Goal: Information Seeking & Learning: Learn about a topic

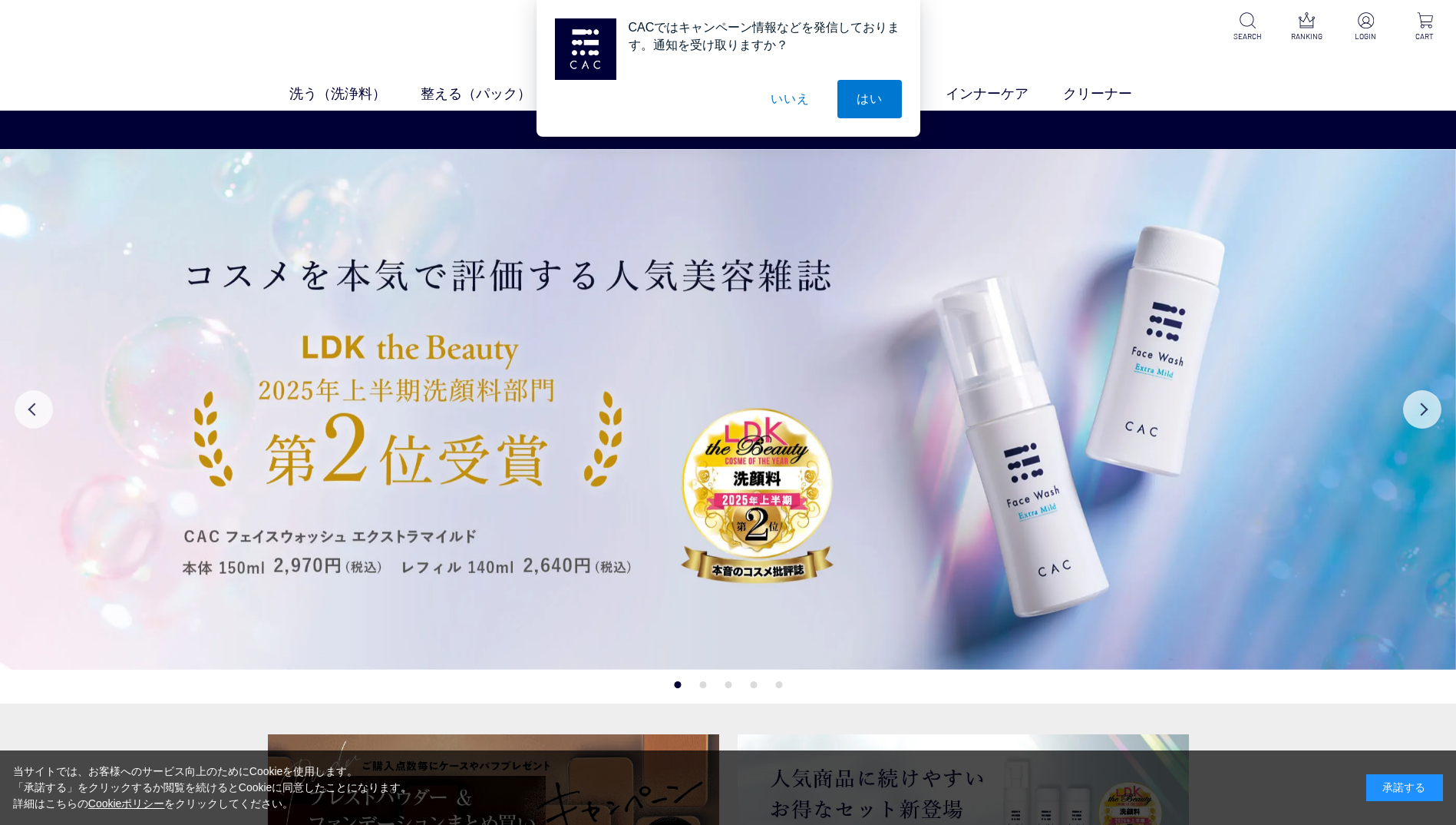
click at [805, 92] on button "いいえ" at bounding box center [789, 99] width 76 height 39
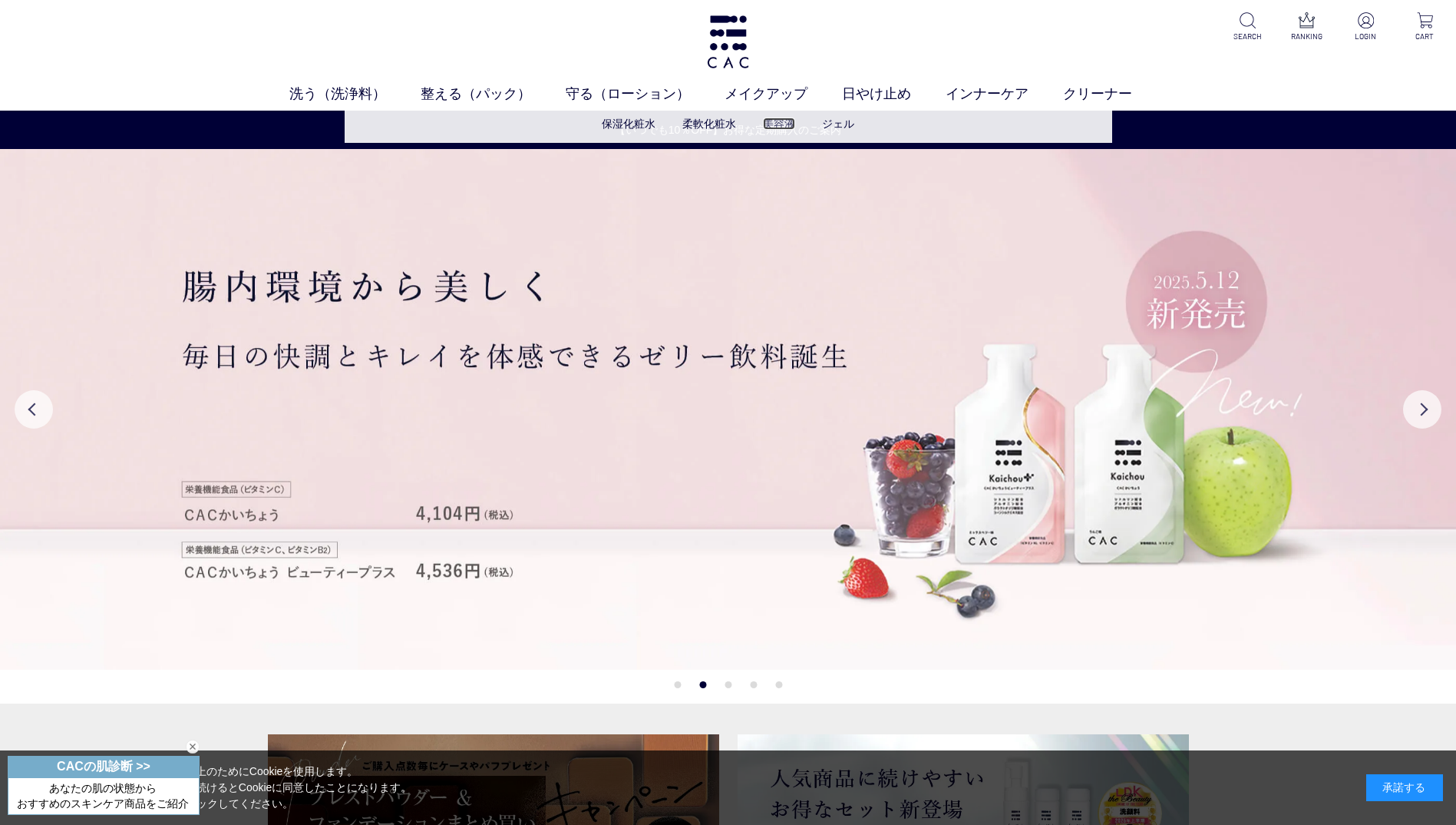
click at [786, 122] on link "美容液" at bounding box center [779, 123] width 32 height 12
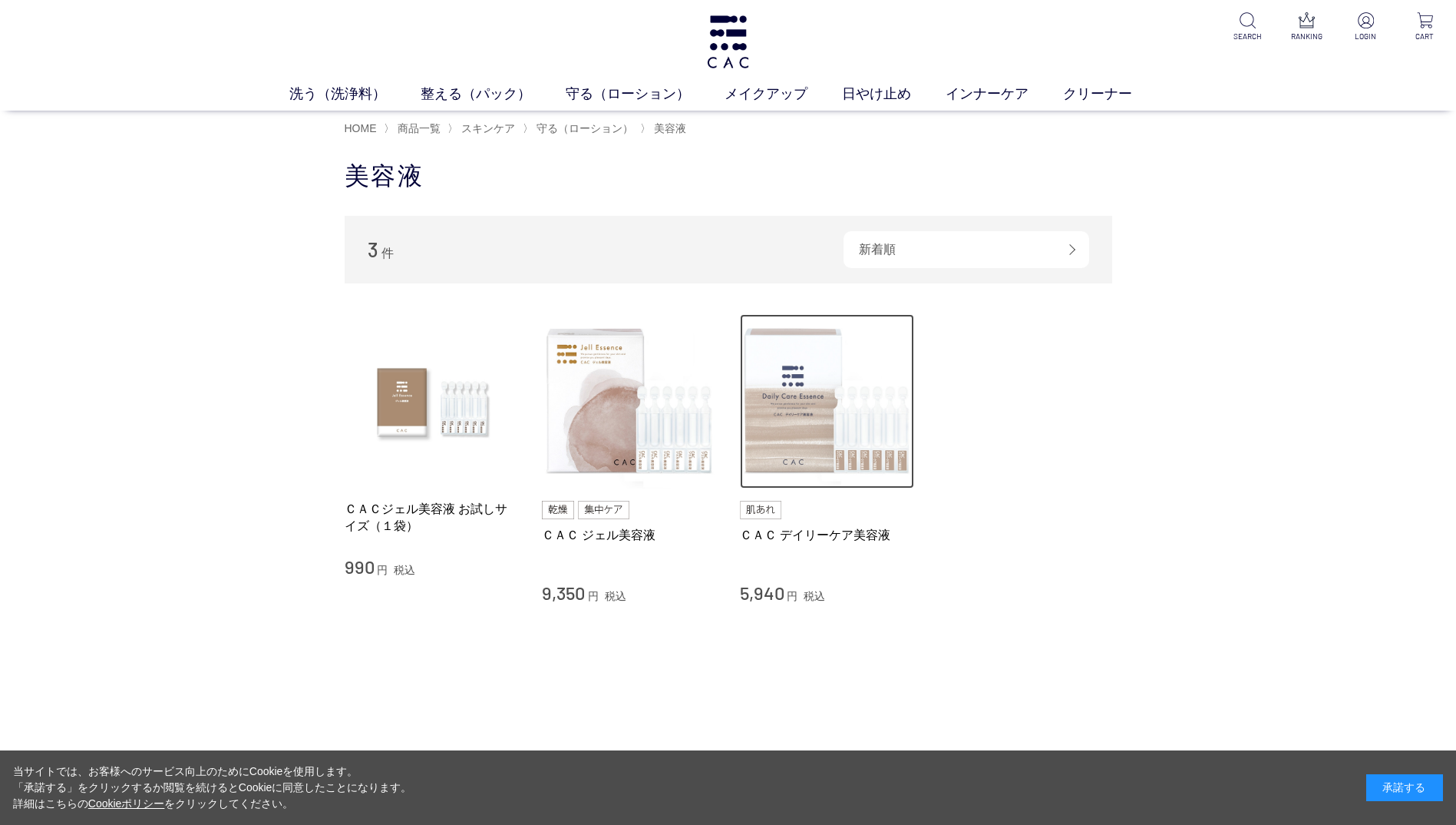
click at [759, 412] on img at bounding box center [827, 401] width 175 height 175
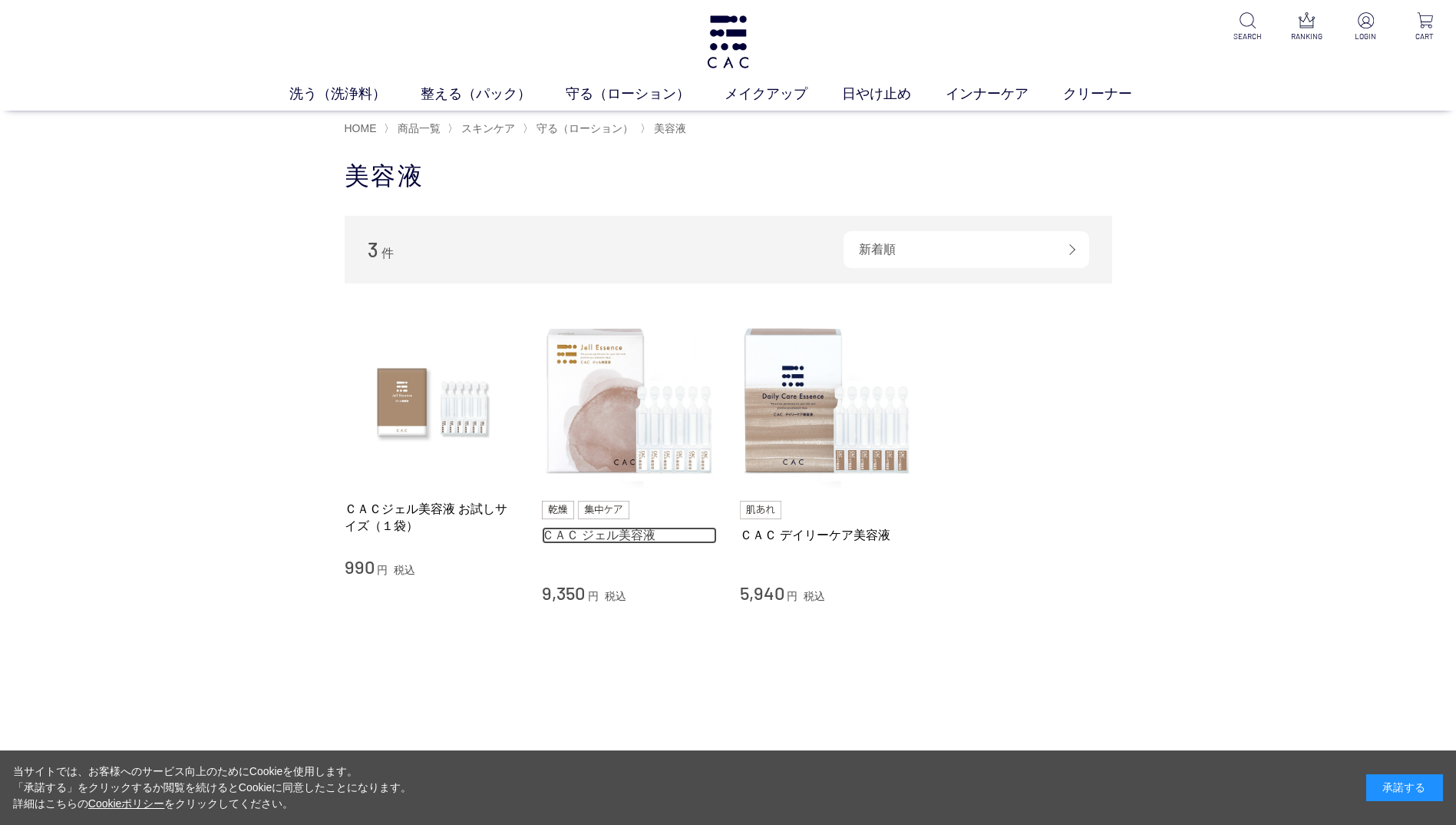
click at [641, 535] on link "ＣＡＣ ジェル美容液" at bounding box center [630, 535] width 175 height 17
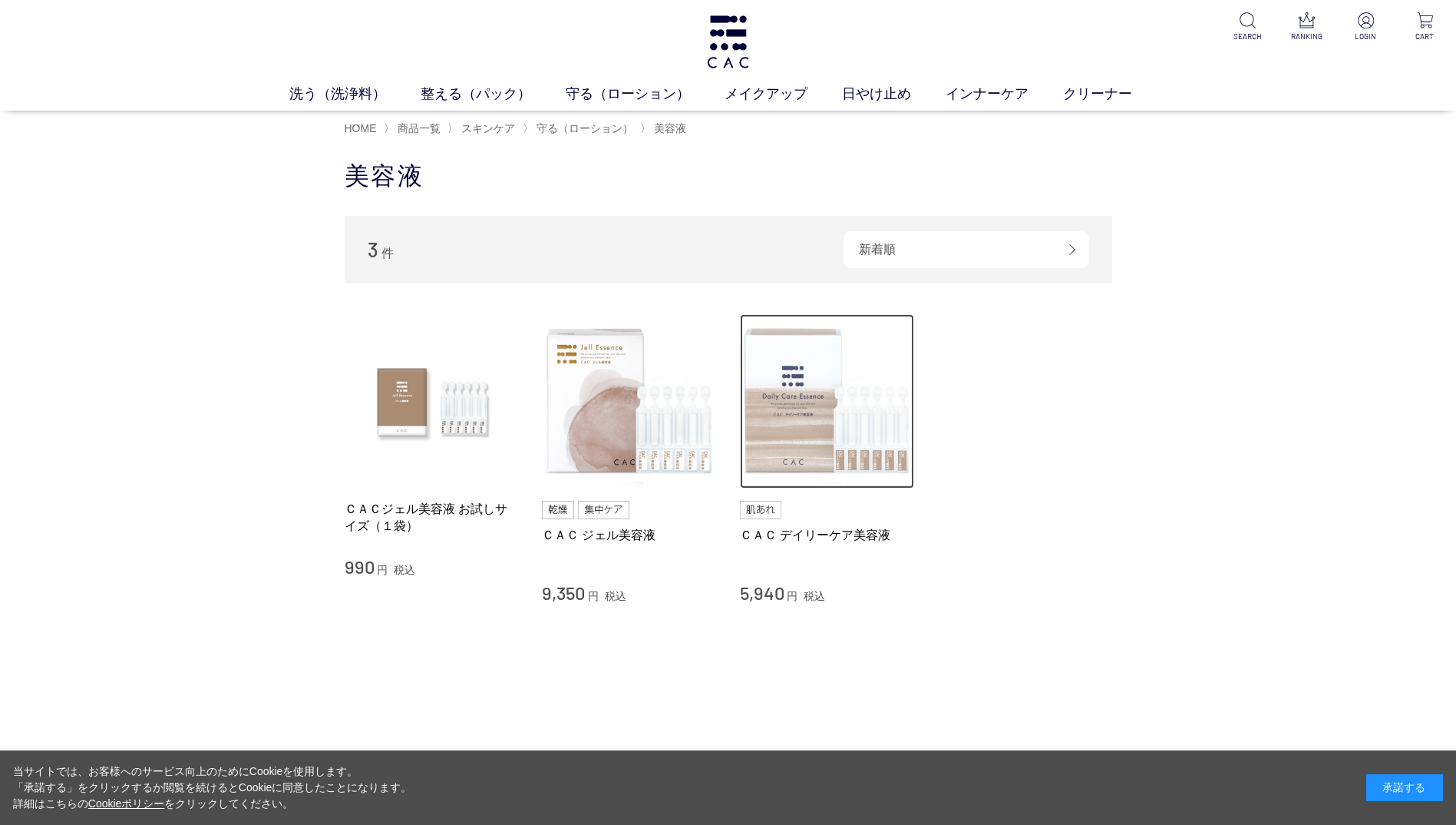
click at [803, 446] on img at bounding box center [827, 401] width 175 height 175
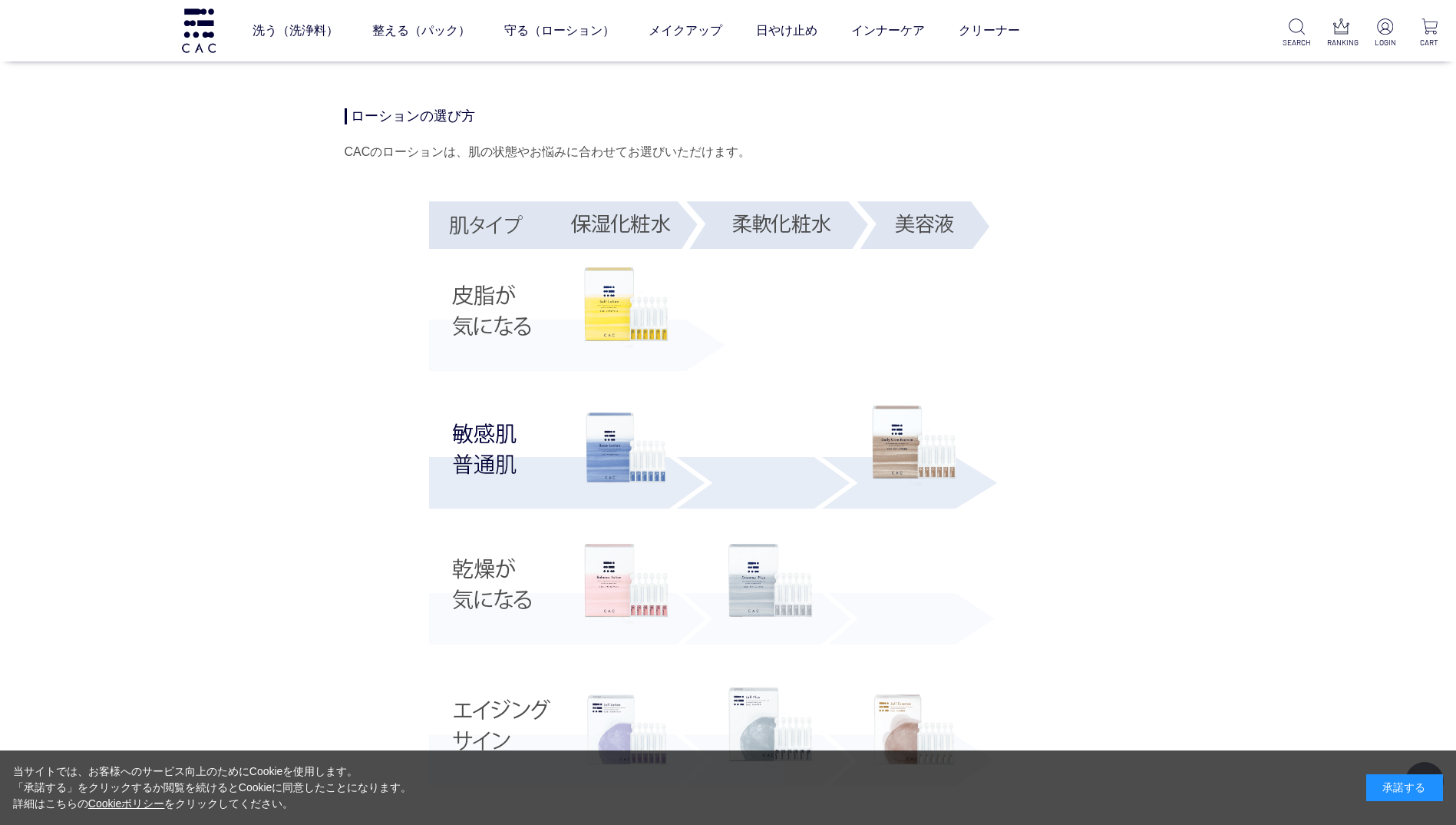
scroll to position [3379, 0]
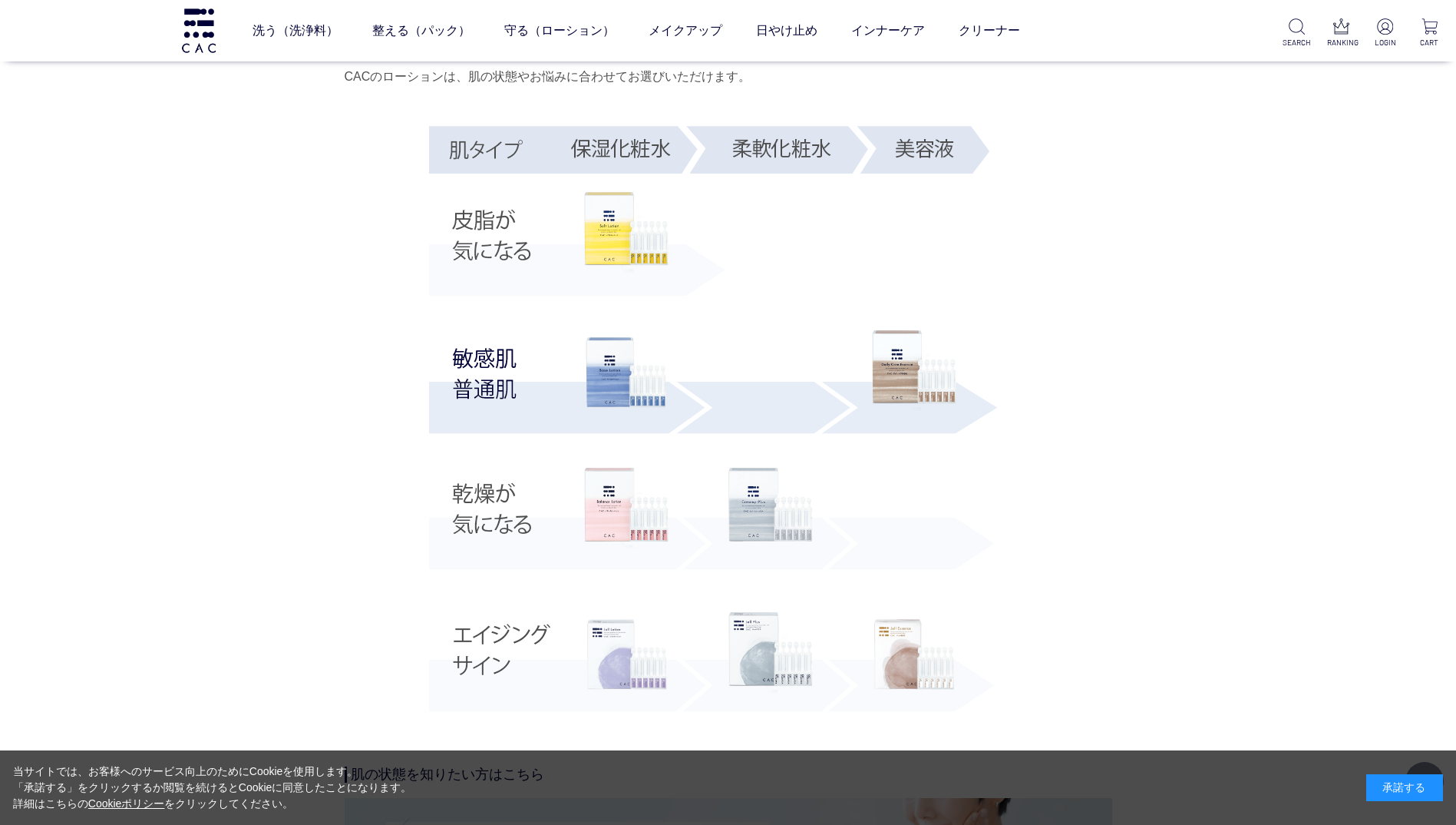
scroll to position [2688, 0]
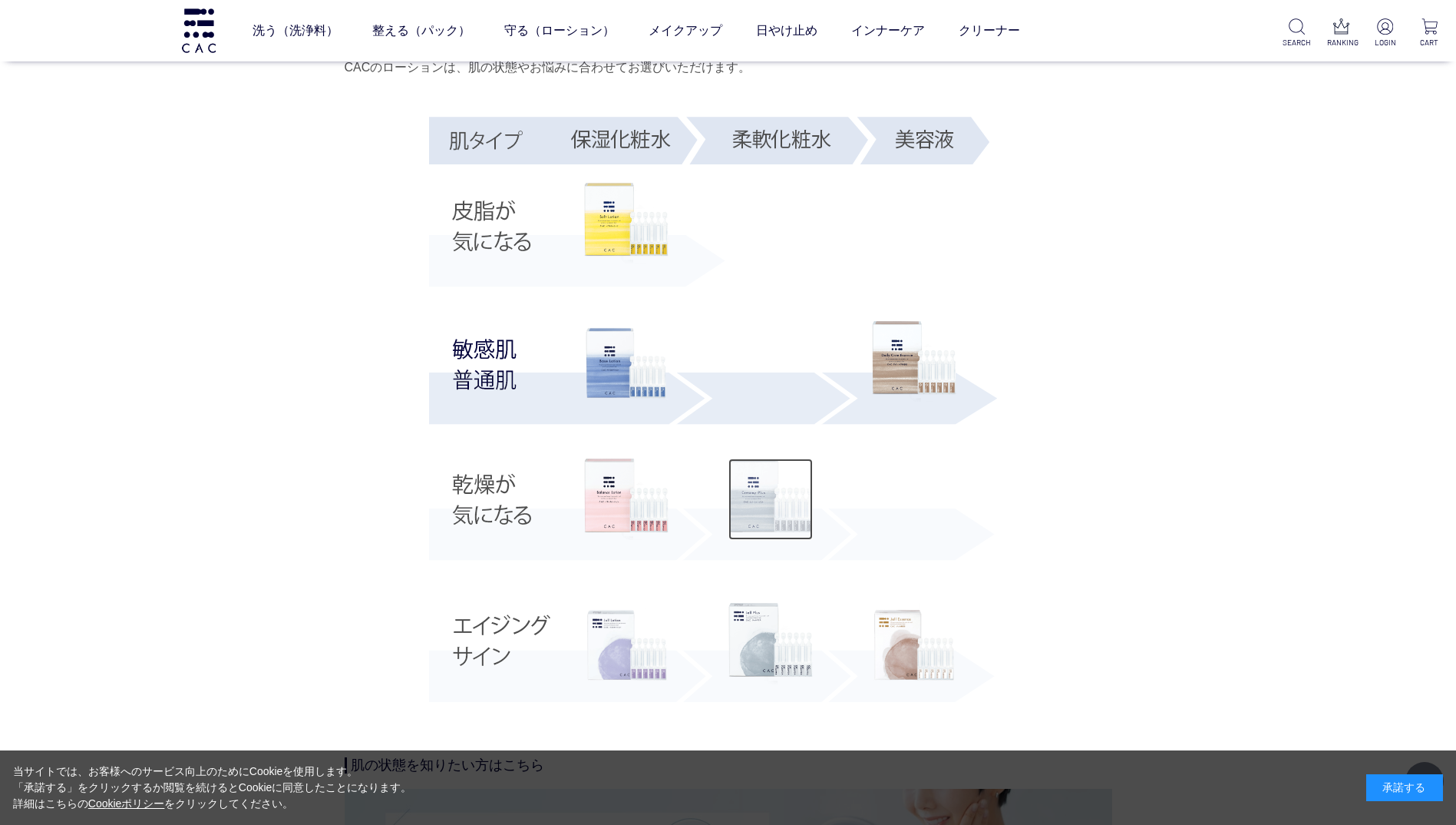
click at [756, 494] on img at bounding box center [770, 499] width 85 height 81
click at [755, 664] on img at bounding box center [770, 644] width 85 height 81
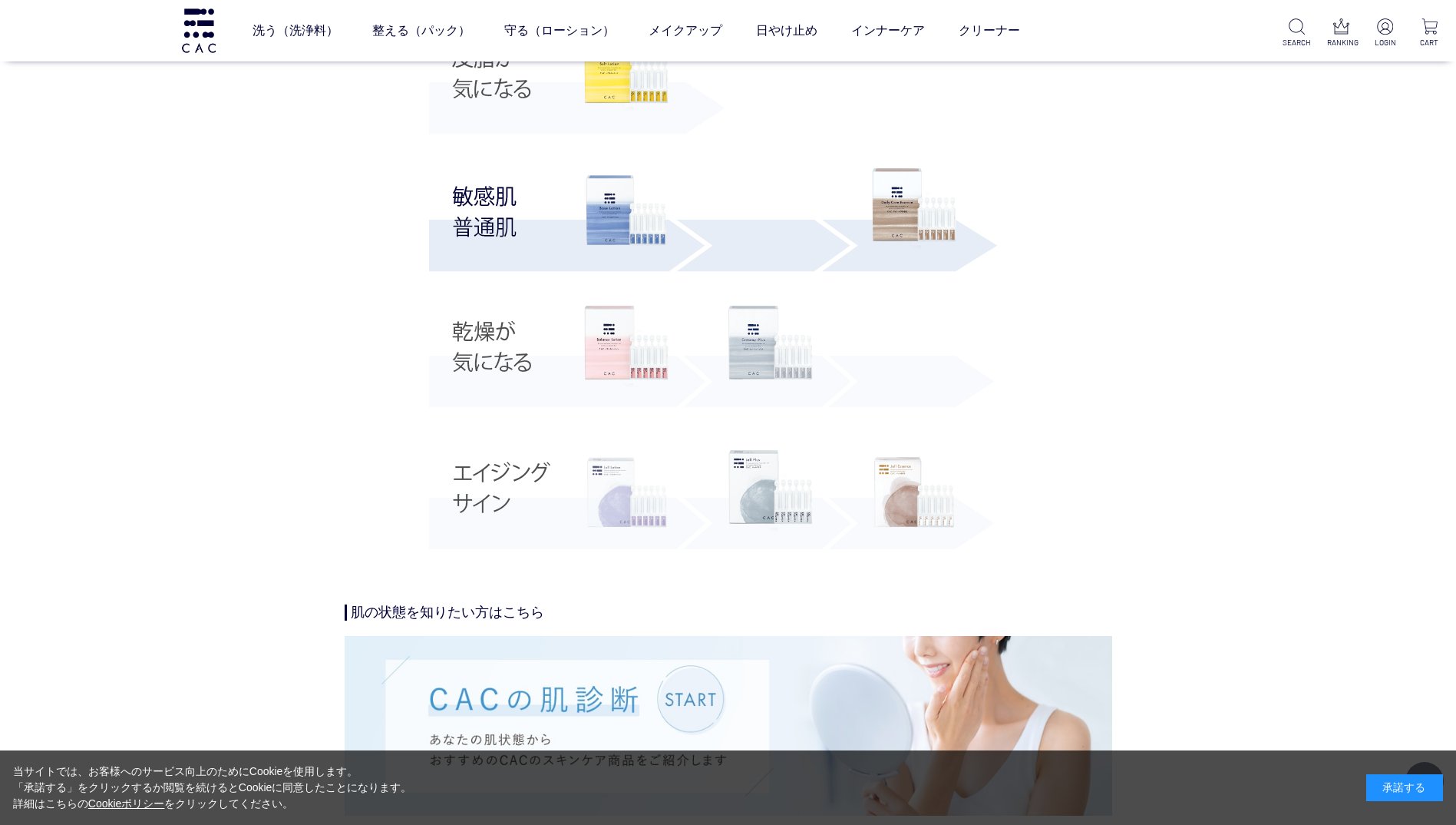
scroll to position [2841, 0]
click at [637, 506] on img at bounding box center [627, 492] width 85 height 85
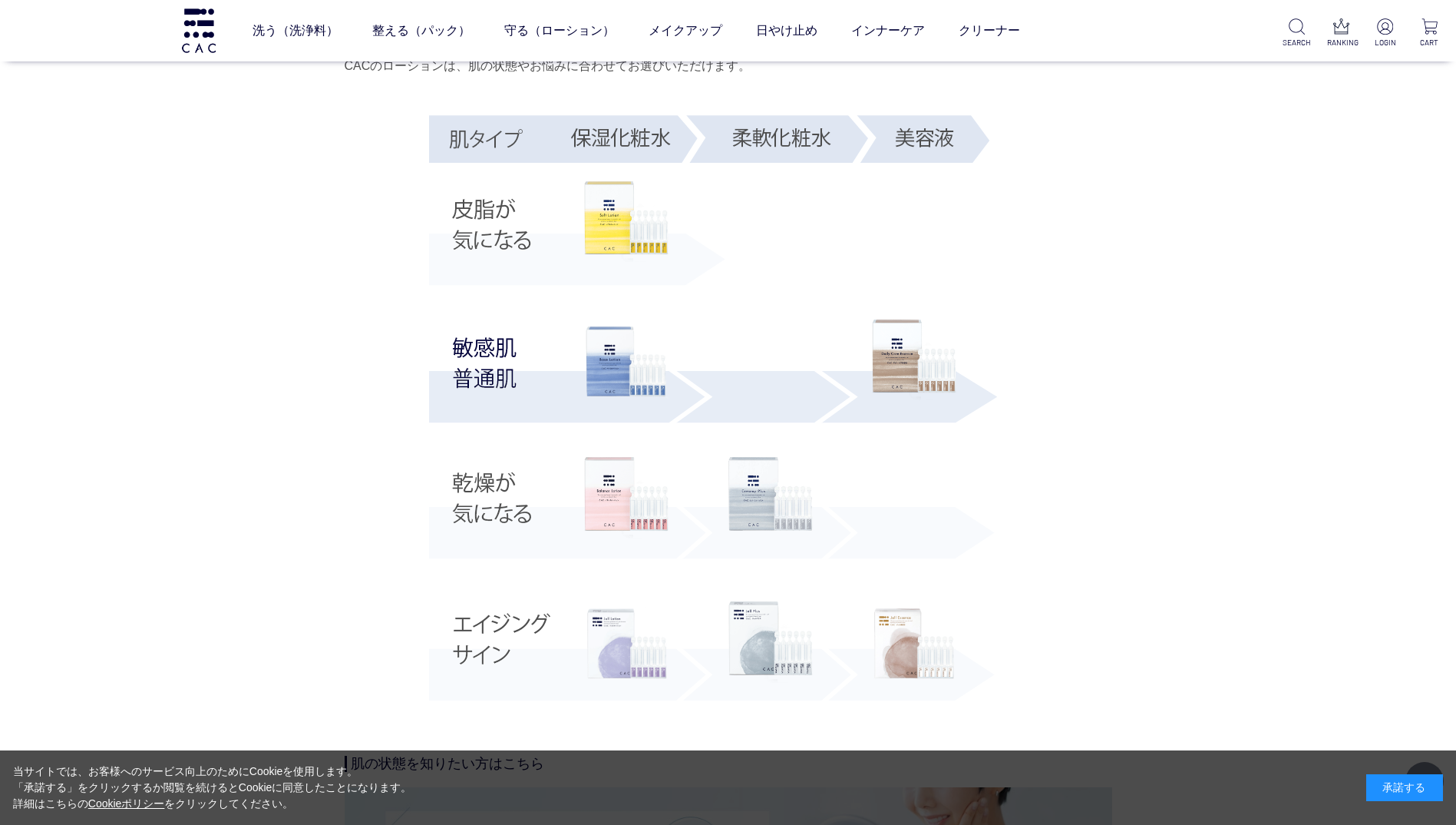
scroll to position [2688, 0]
drag, startPoint x: 641, startPoint y: 369, endPoint x: 658, endPoint y: 371, distance: 17.1
click at [641, 369] on img at bounding box center [627, 364] width 85 height 85
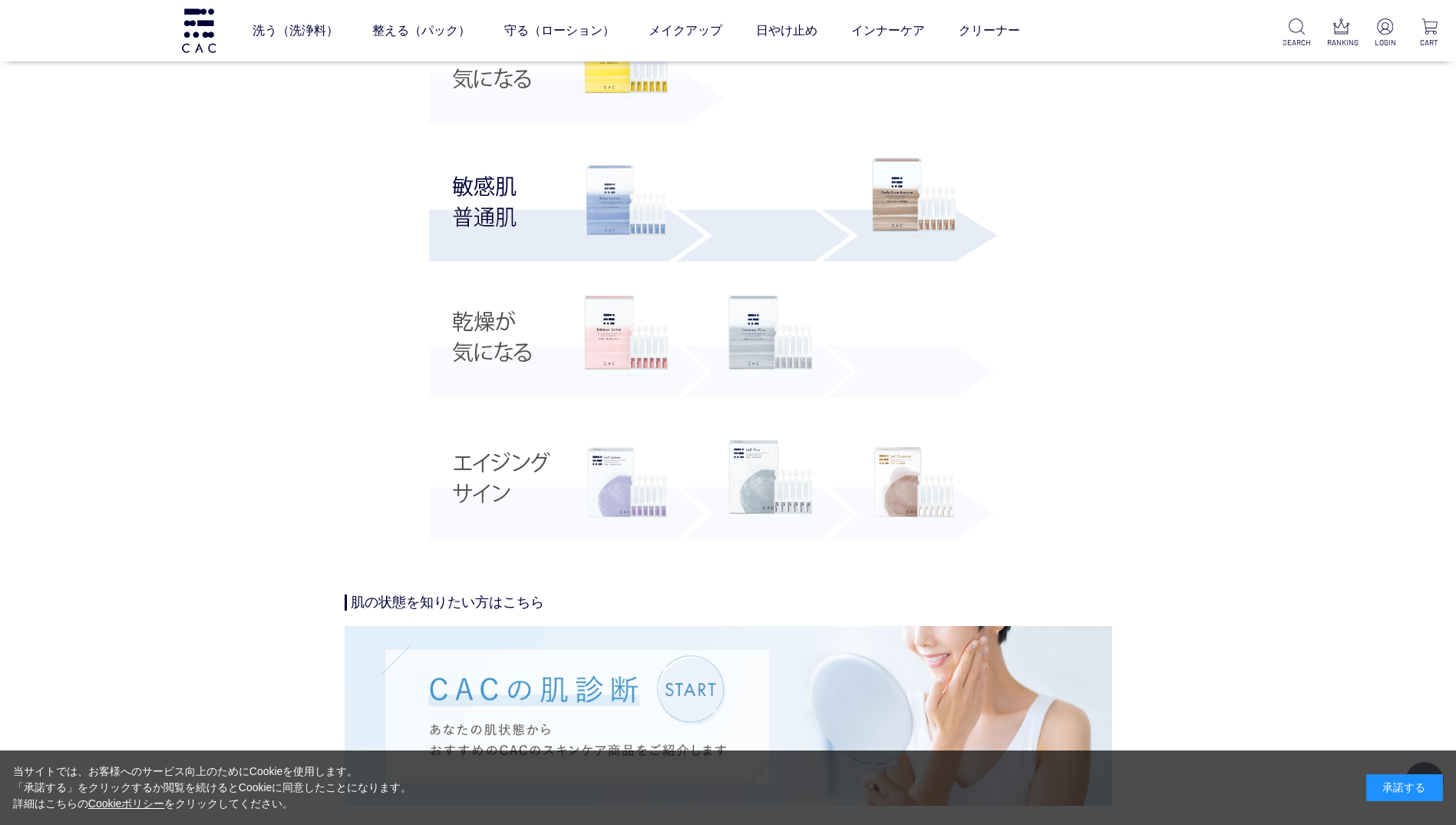
scroll to position [2841, 0]
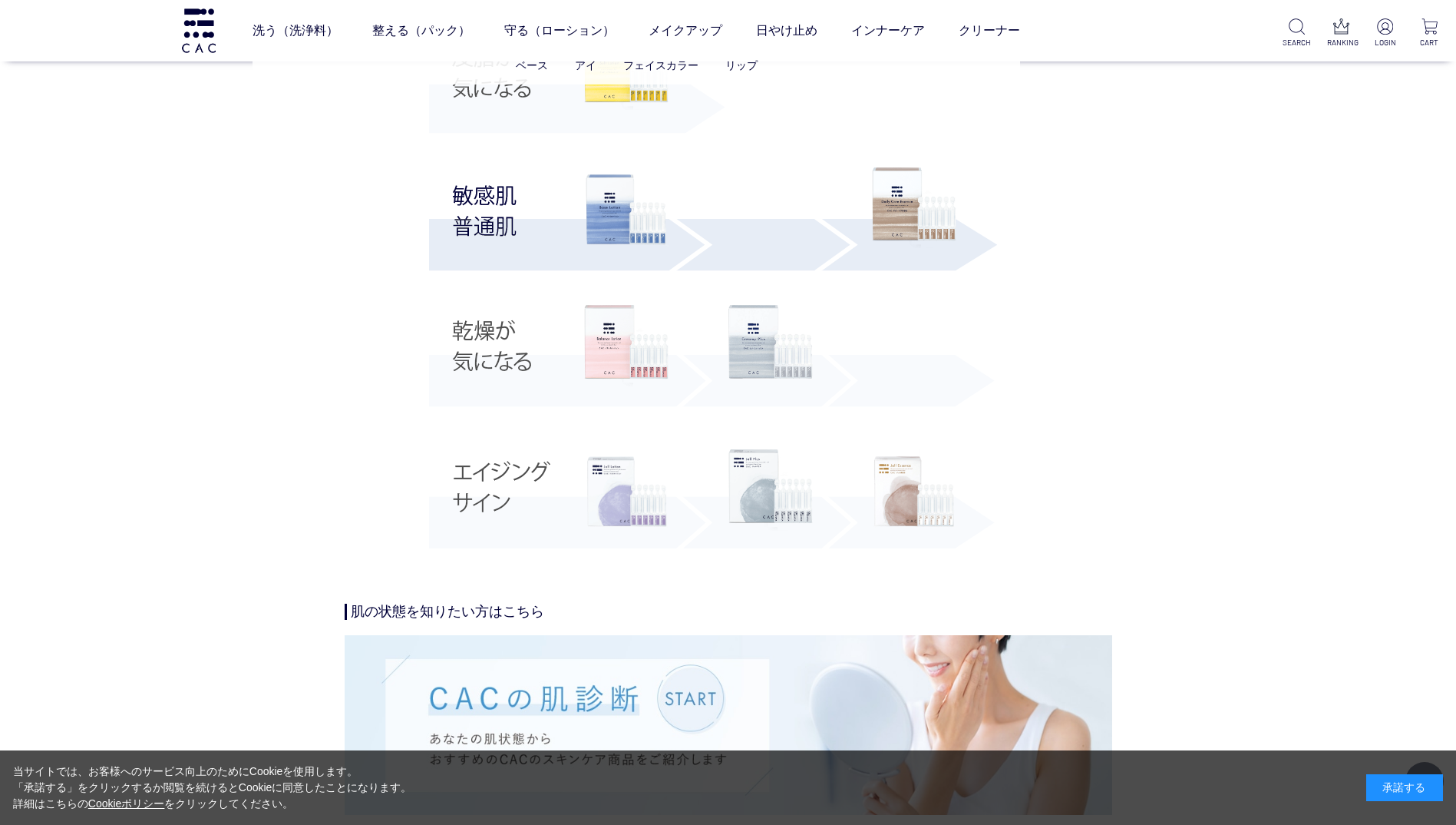
click at [482, 84] on ul "ベース アイ フェイスカラー リップ" at bounding box center [636, 65] width 768 height 38
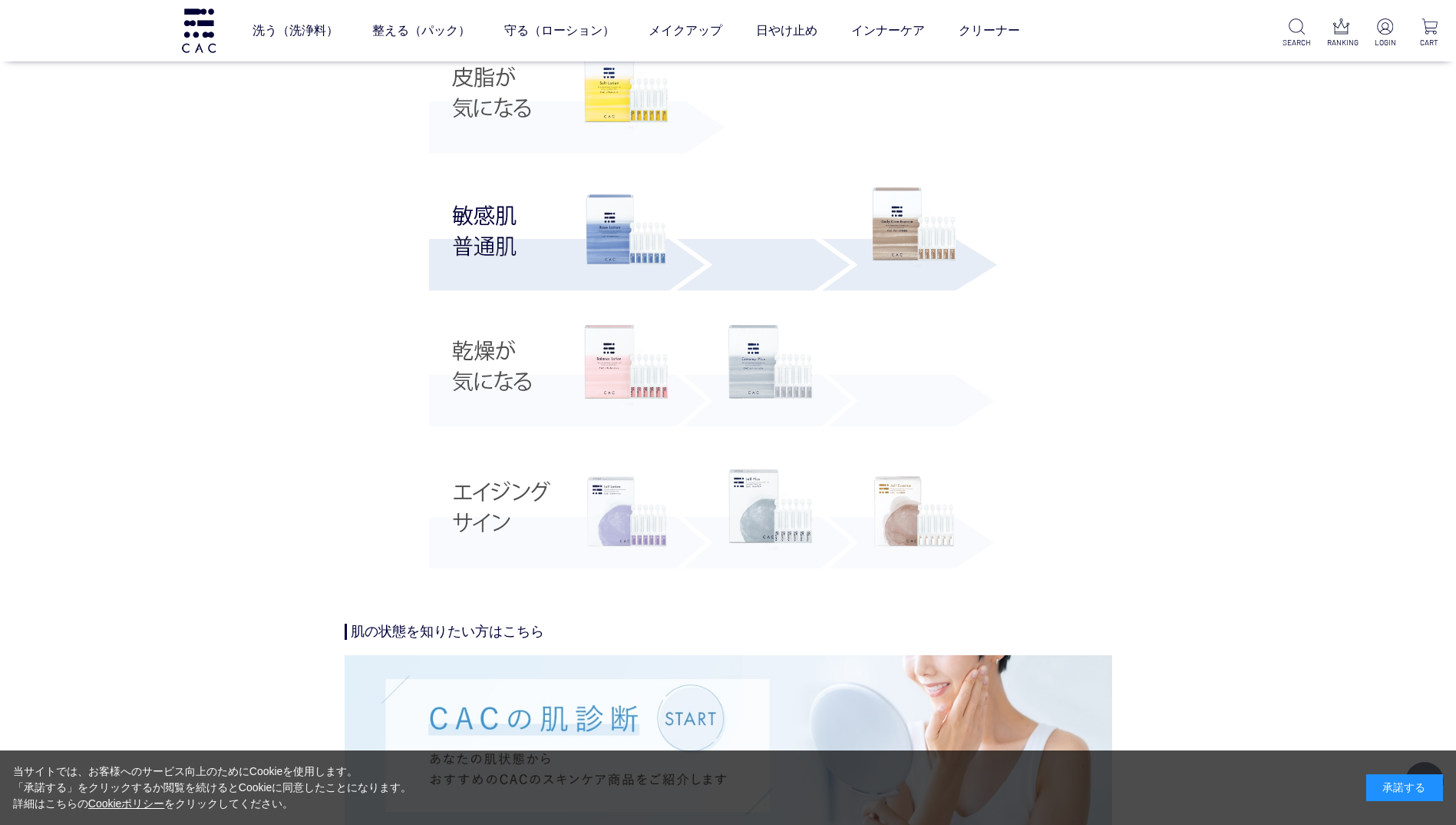
scroll to position [2764, 0]
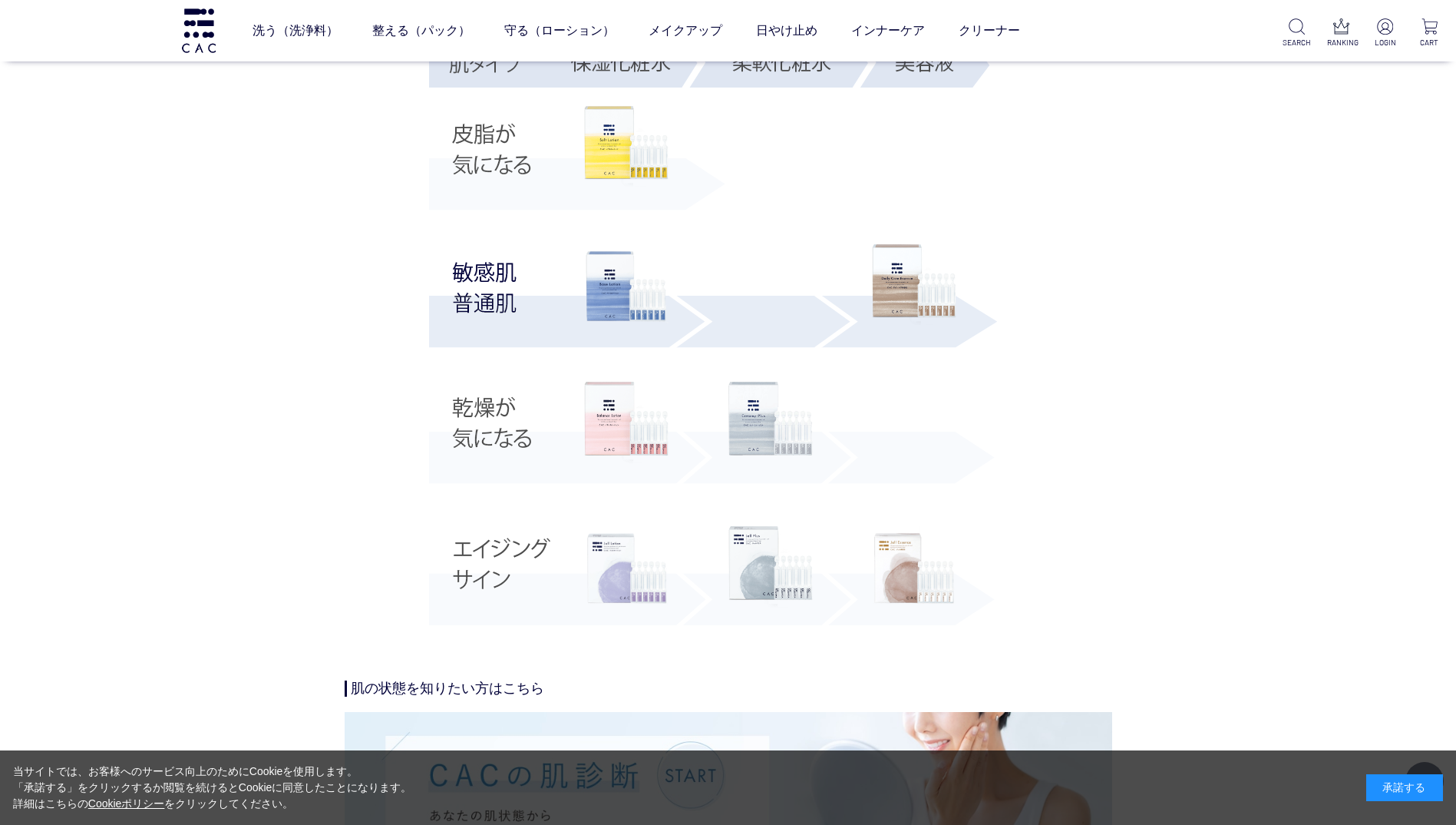
click at [545, 169] on img at bounding box center [712, 334] width 568 height 600
click at [515, 157] on img at bounding box center [712, 334] width 568 height 600
click at [618, 155] on img at bounding box center [627, 146] width 85 height 81
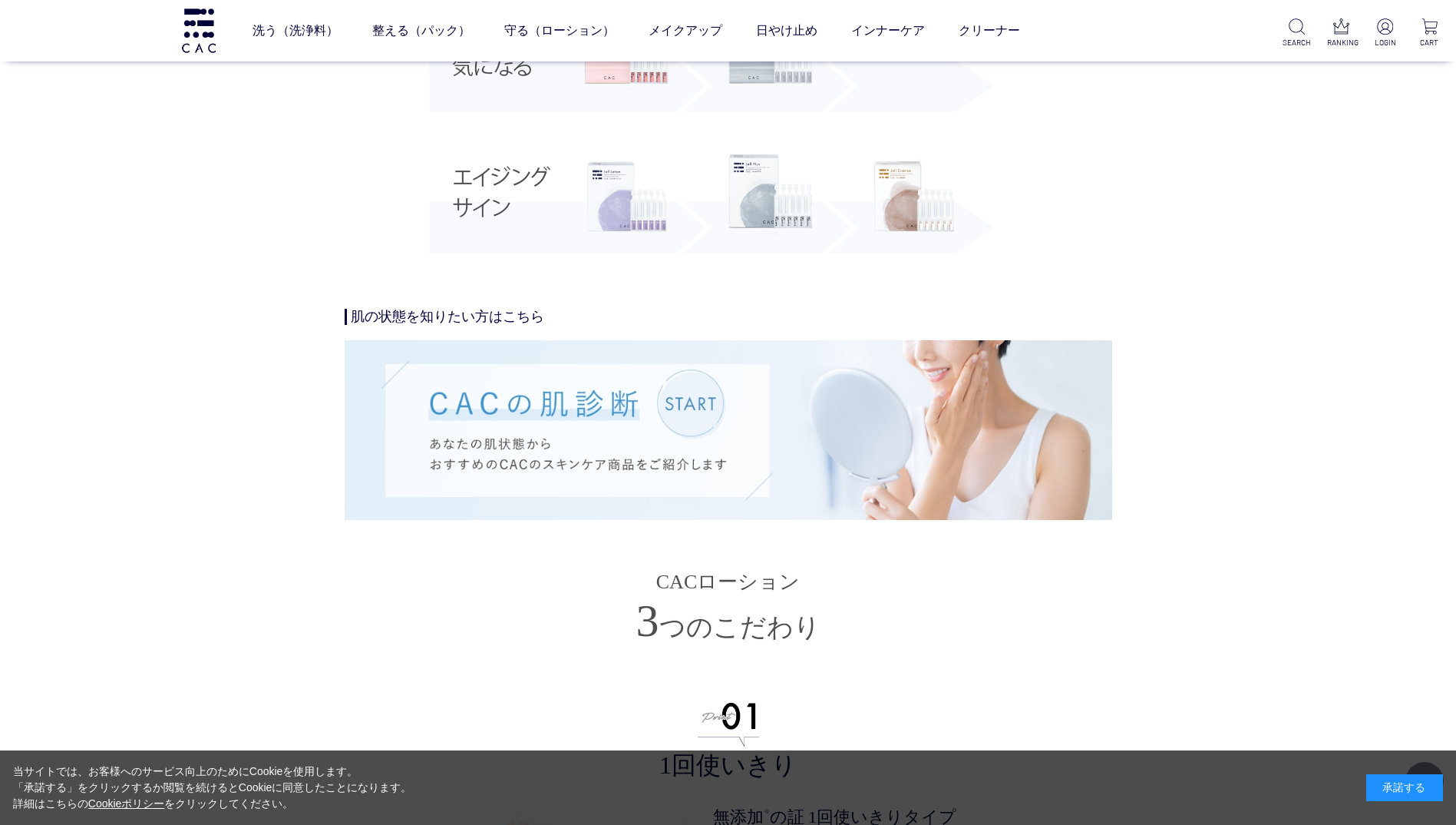
scroll to position [3225, 0]
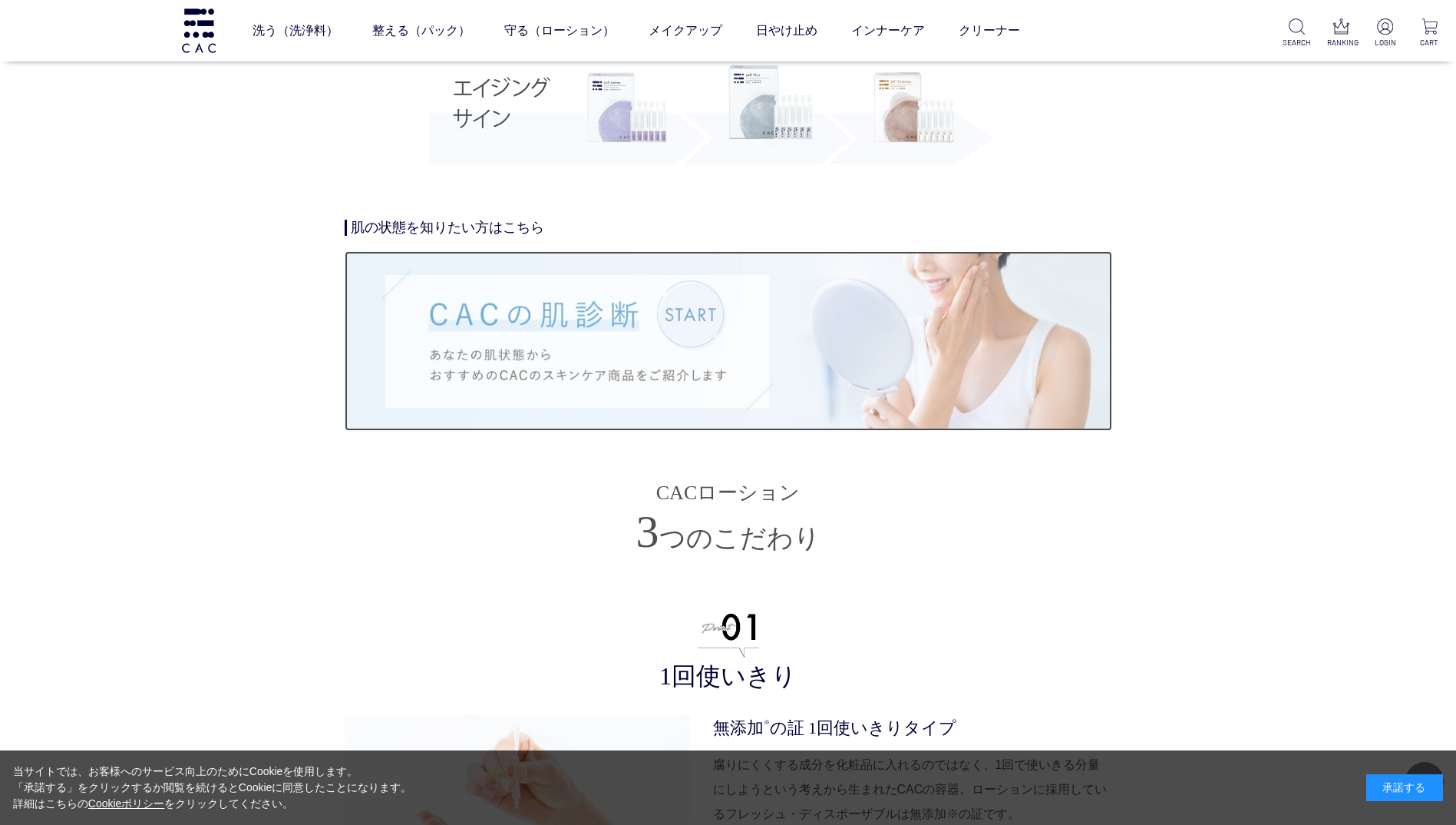
click at [715, 335] on img at bounding box center [728, 341] width 768 height 179
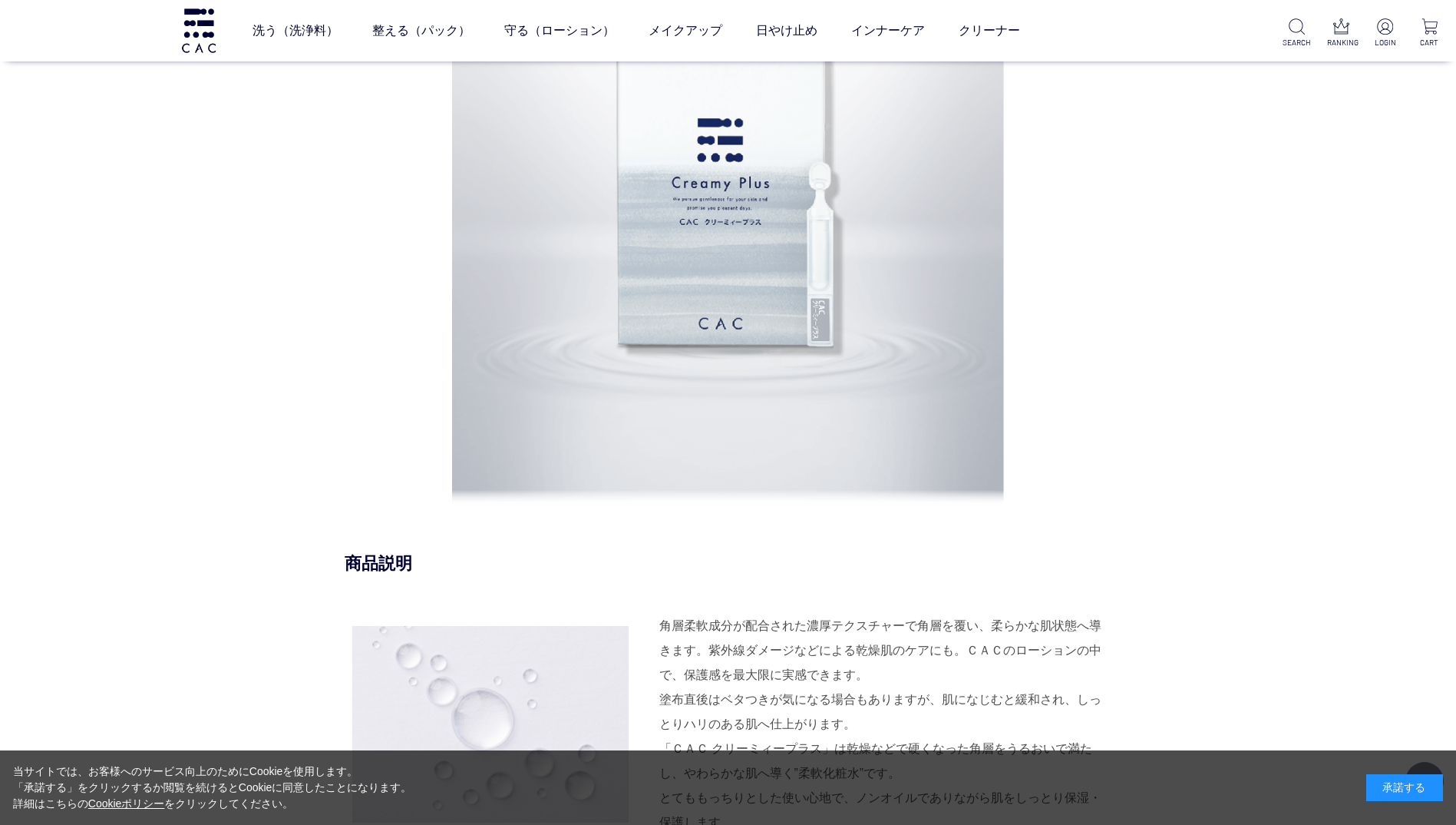
scroll to position [1228, 0]
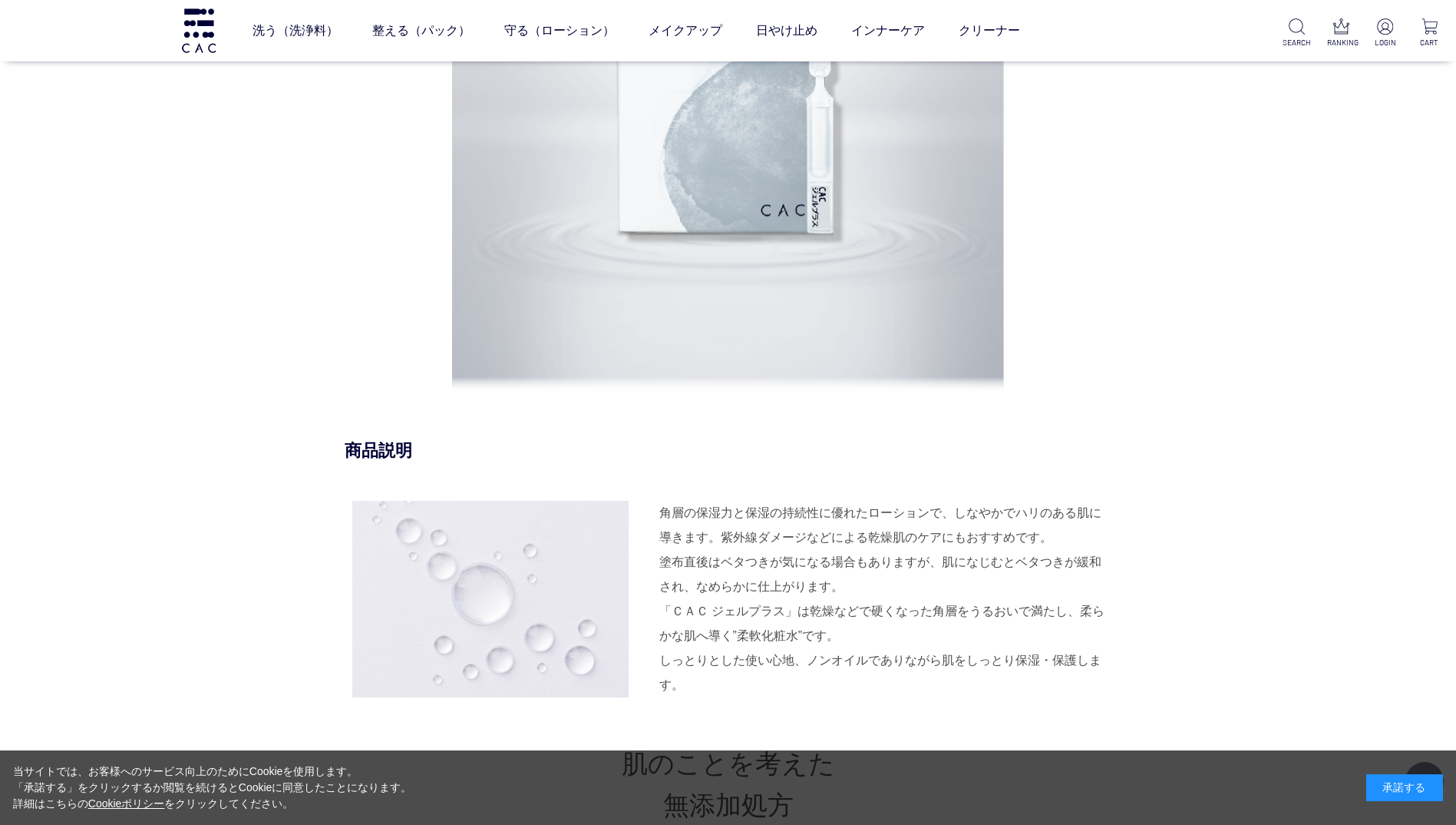
scroll to position [1306, 0]
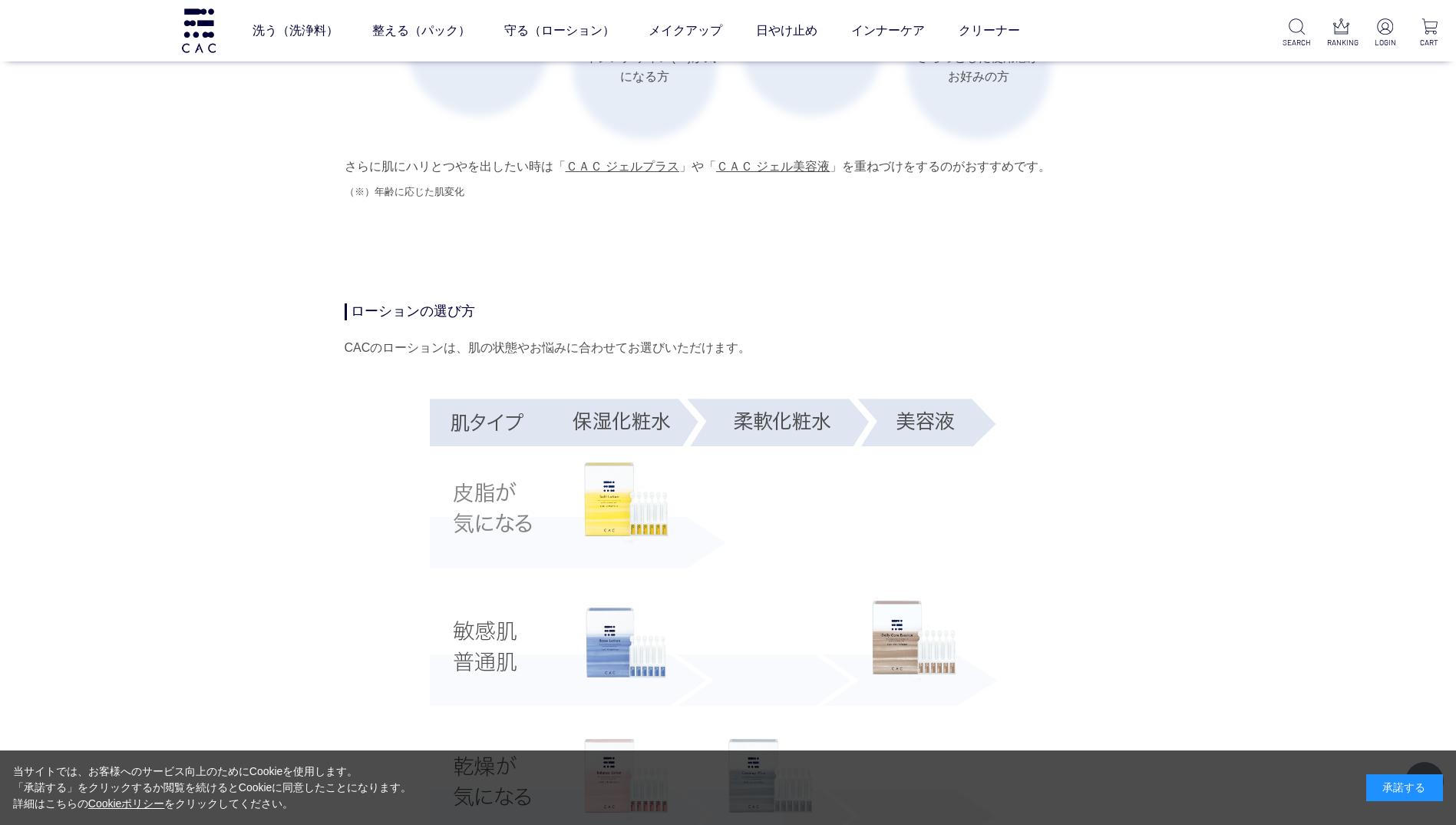
scroll to position [2458, 0]
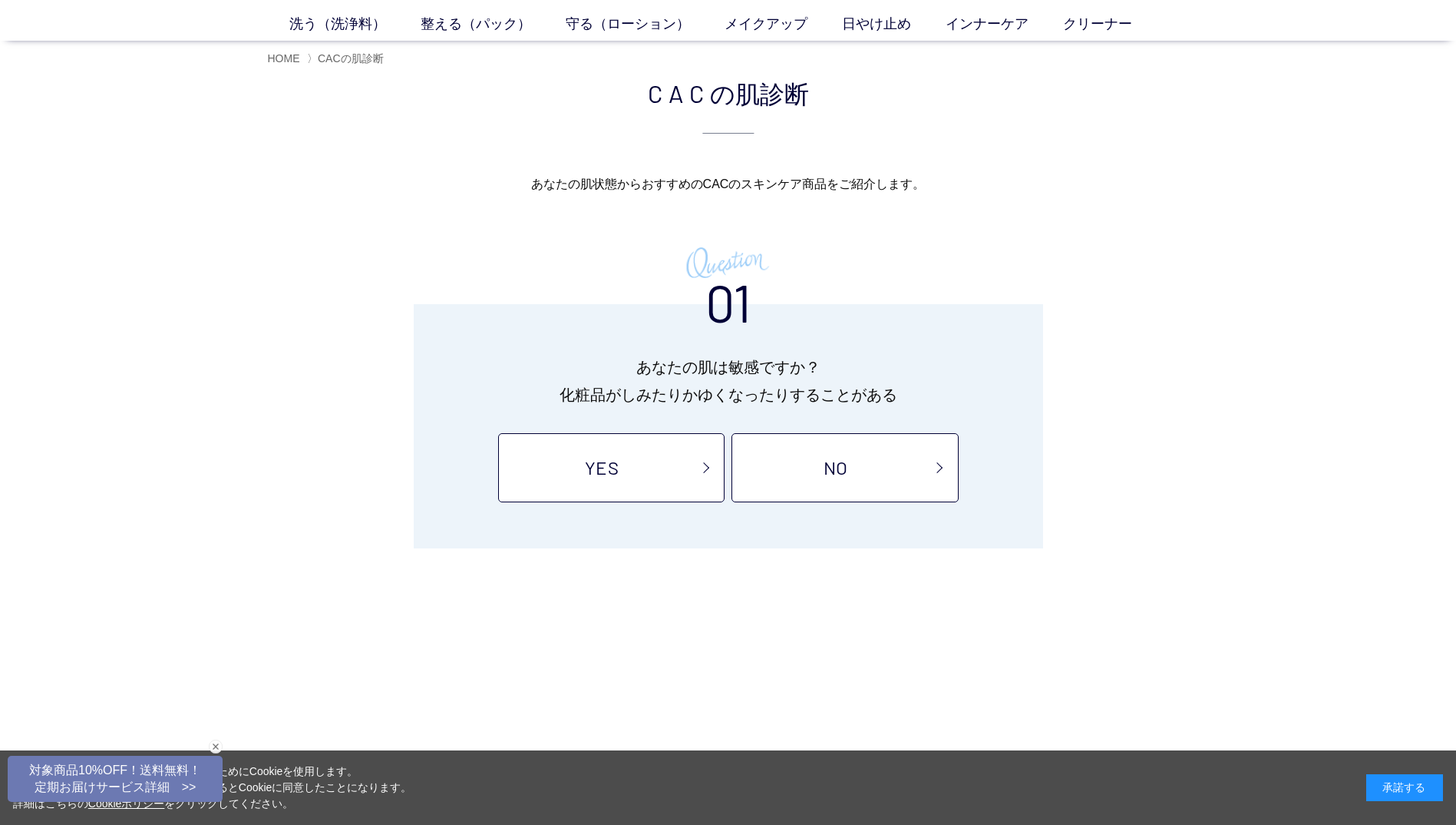
scroll to position [154, 0]
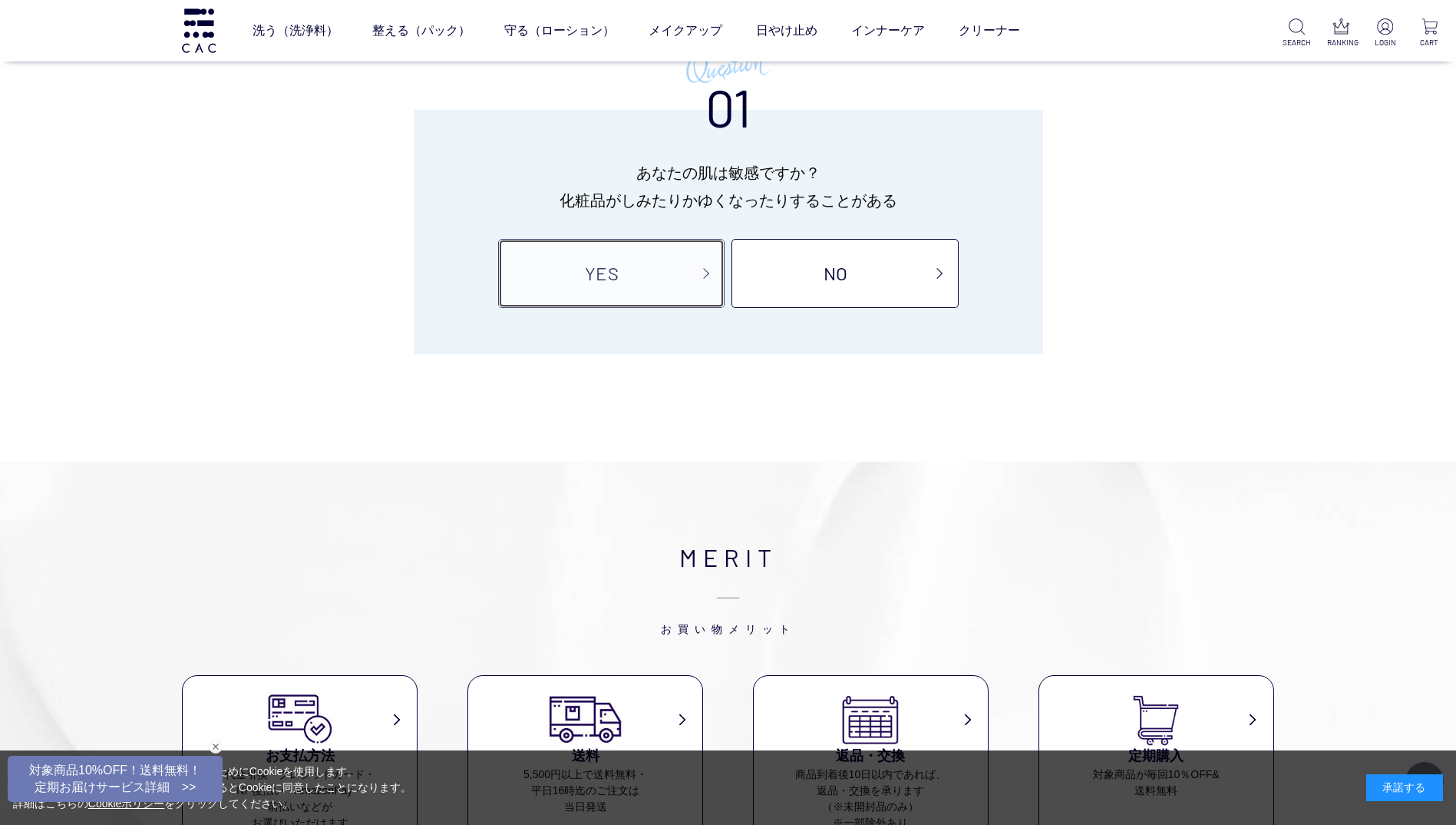
click at [675, 280] on link "YES" at bounding box center [611, 273] width 226 height 69
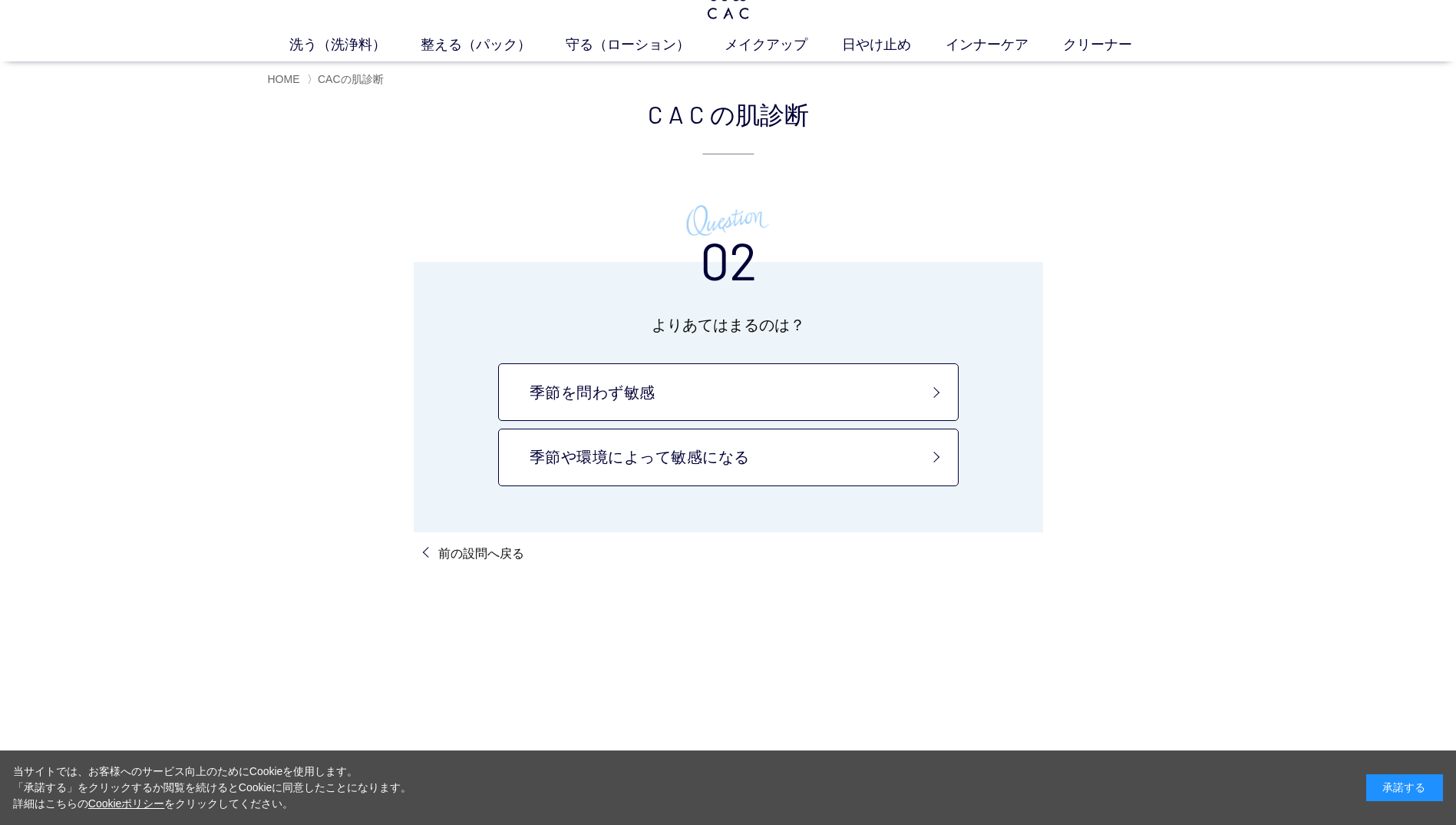
scroll to position [76, 0]
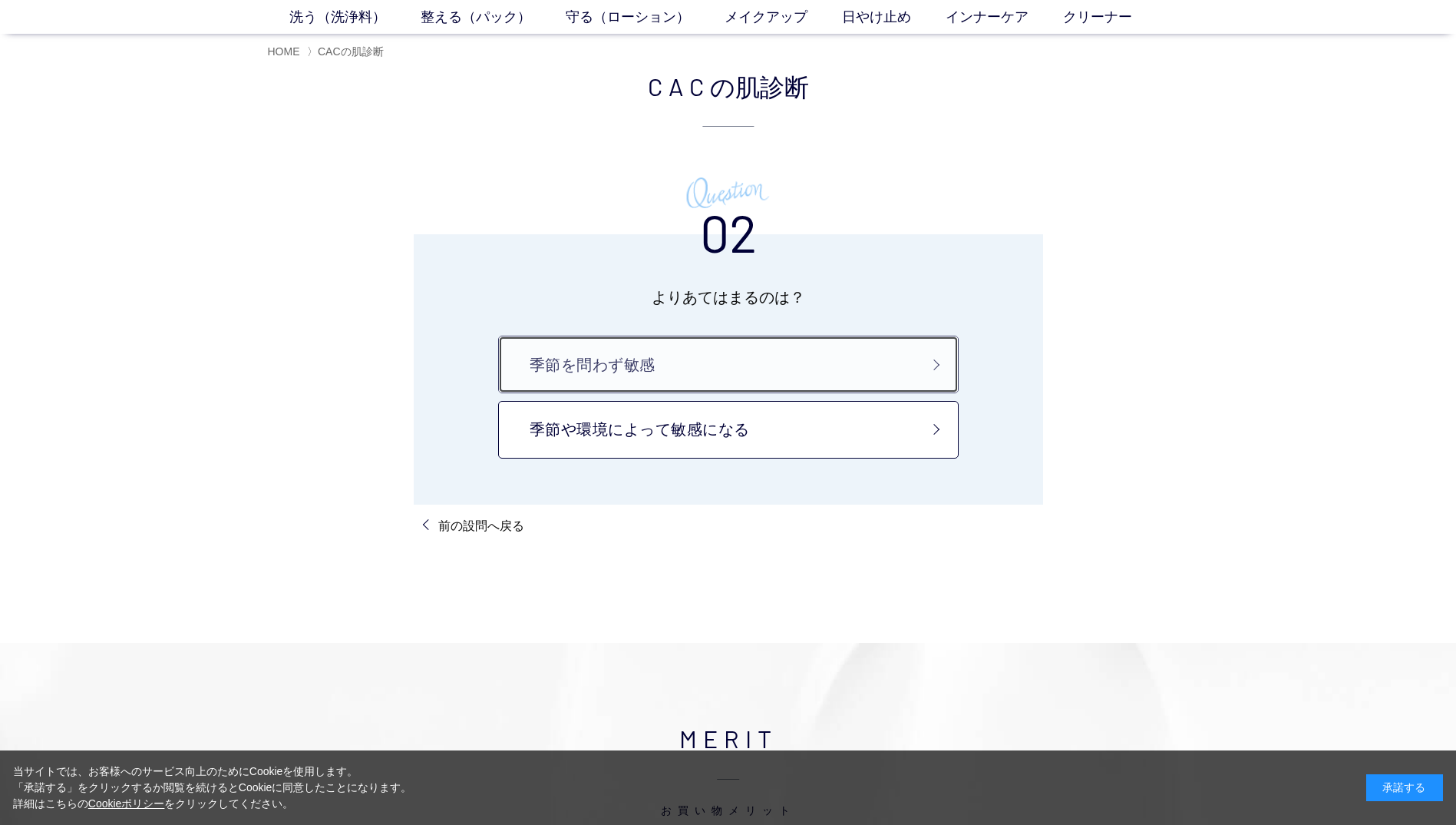
click at [706, 375] on link "季節を問わず敏感" at bounding box center [728, 364] width 460 height 58
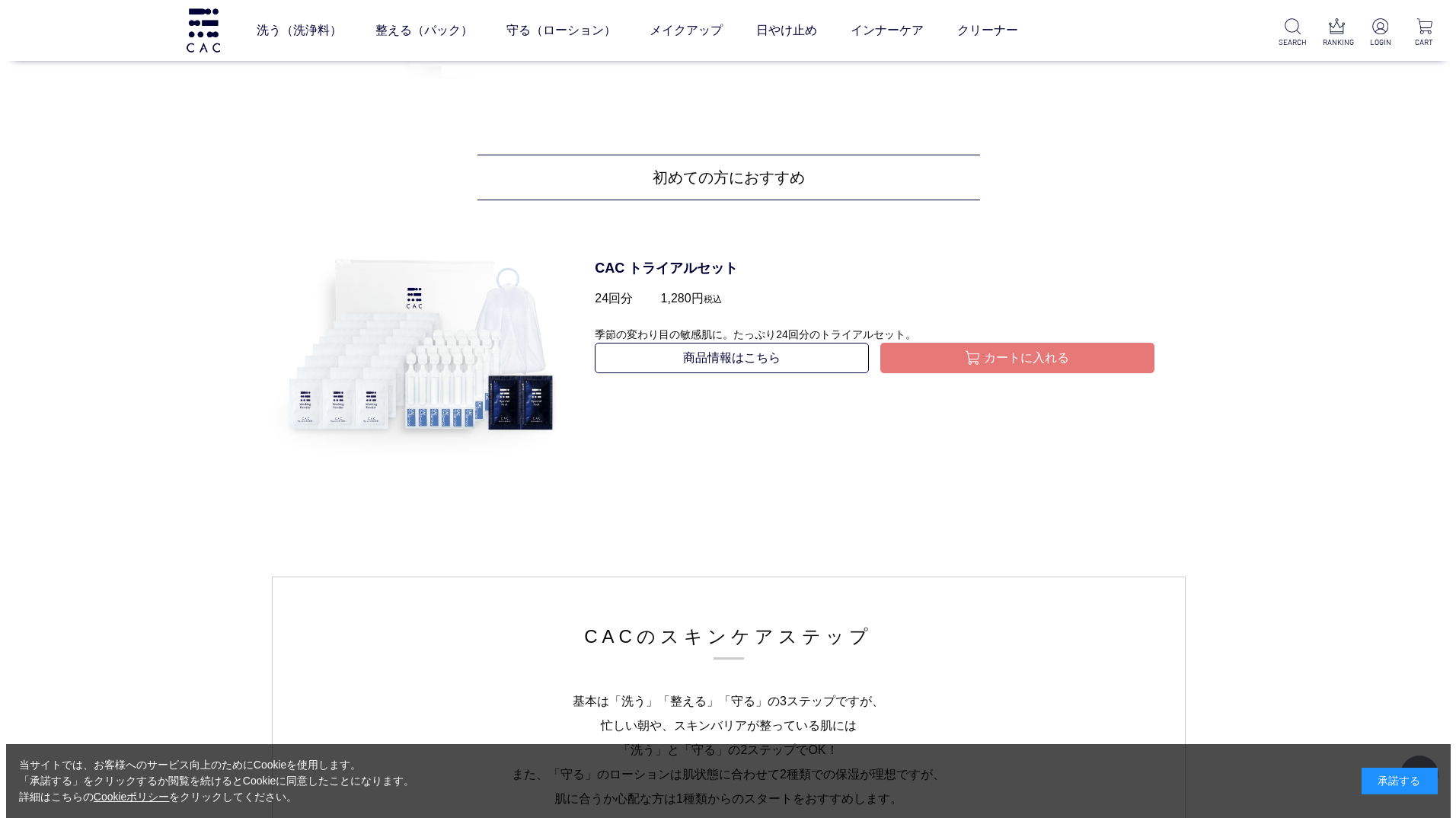
scroll to position [2132, 0]
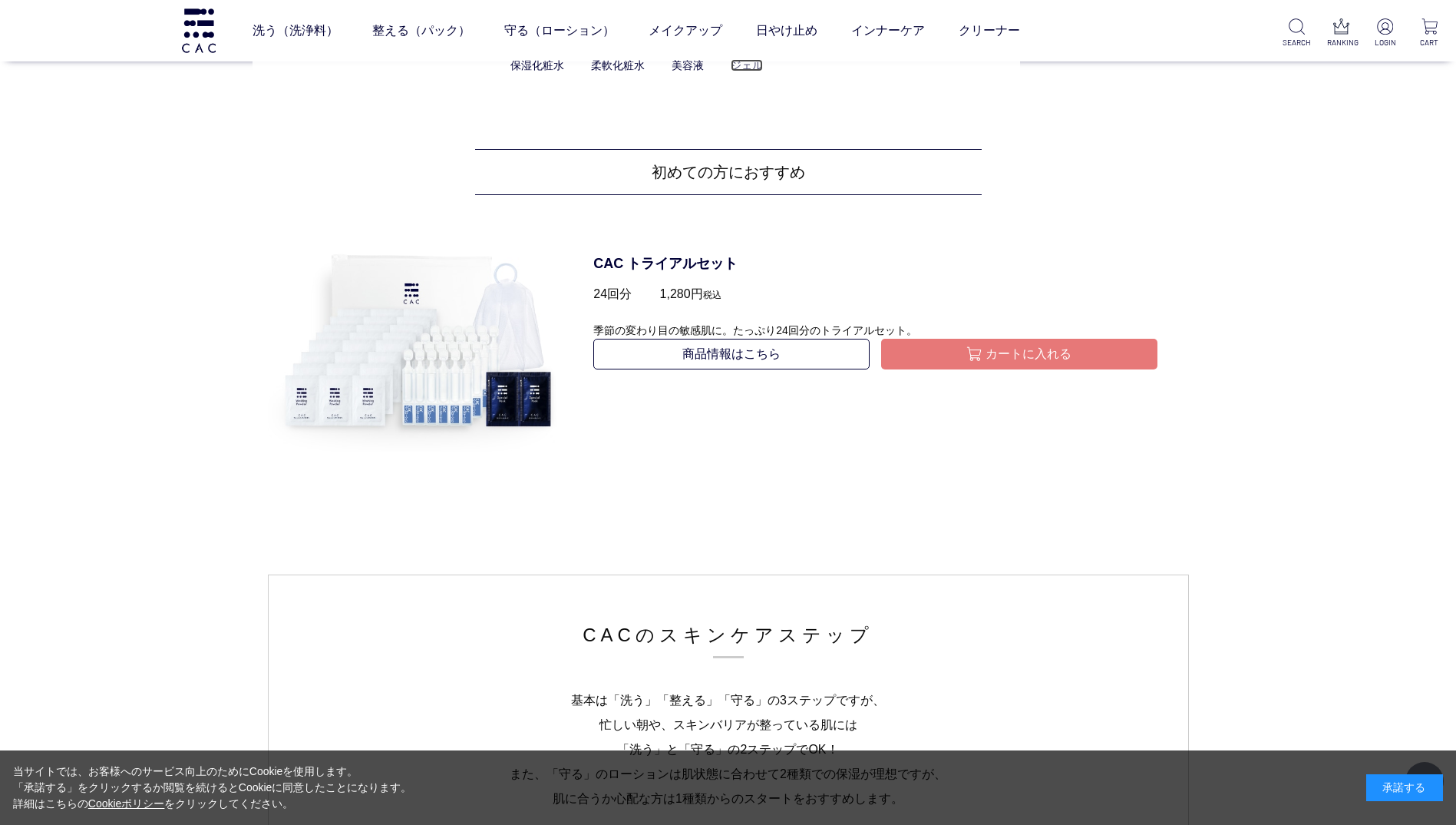
click at [745, 68] on link "ジェル" at bounding box center [746, 64] width 32 height 12
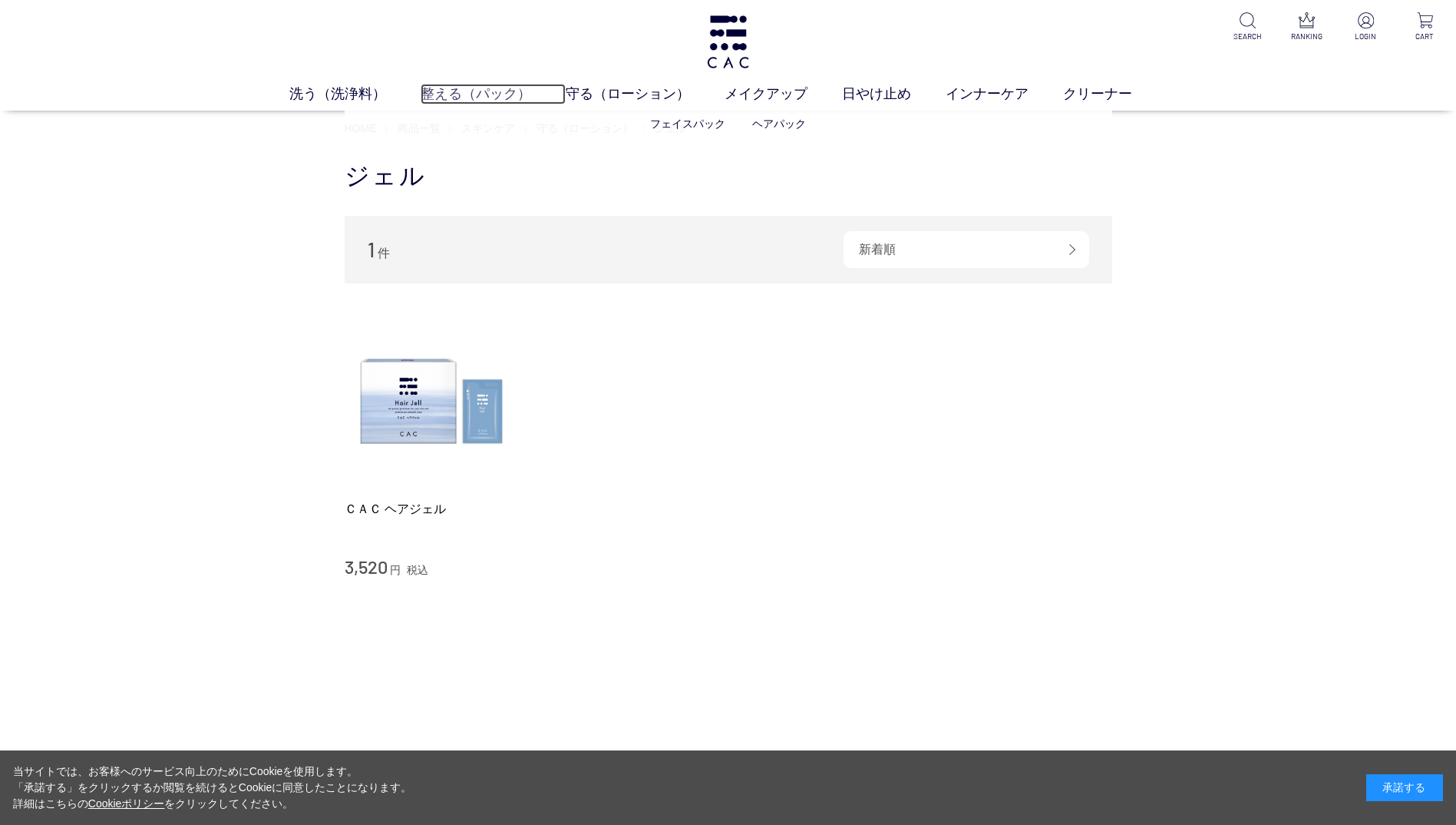
click at [450, 88] on link "整える（パック）" at bounding box center [493, 94] width 145 height 21
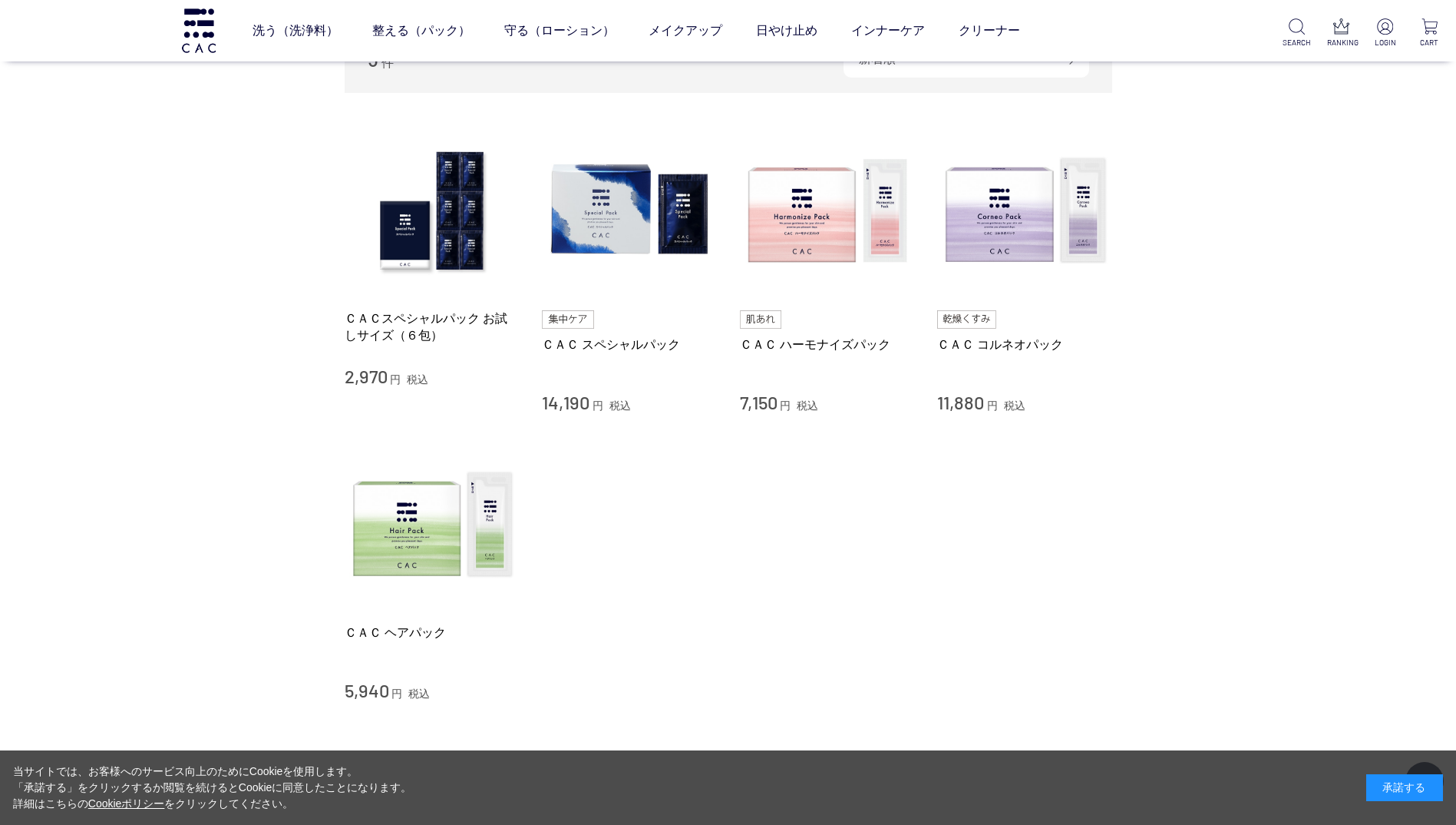
scroll to position [308, 0]
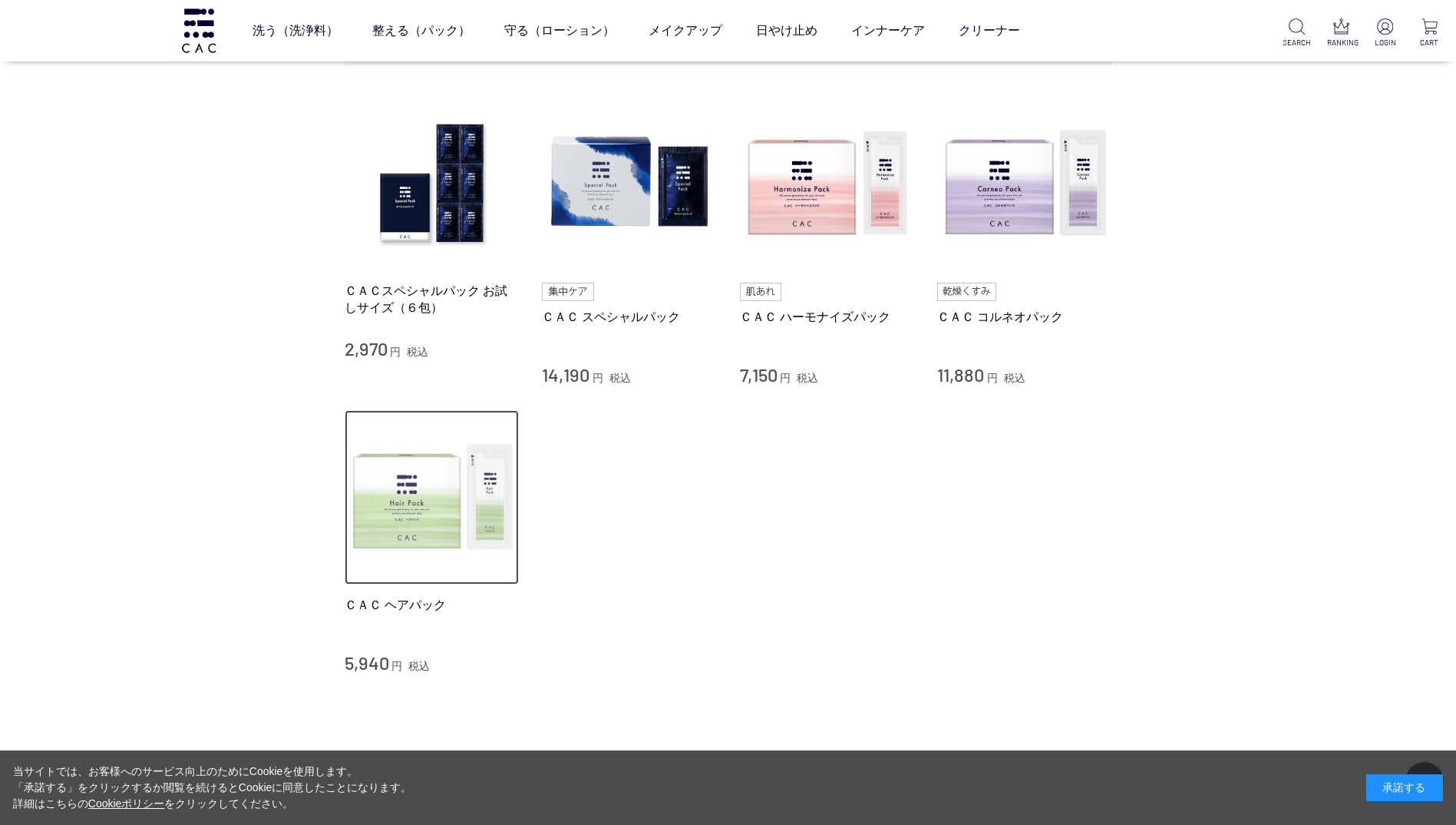
click at [430, 511] on img at bounding box center [432, 497] width 175 height 175
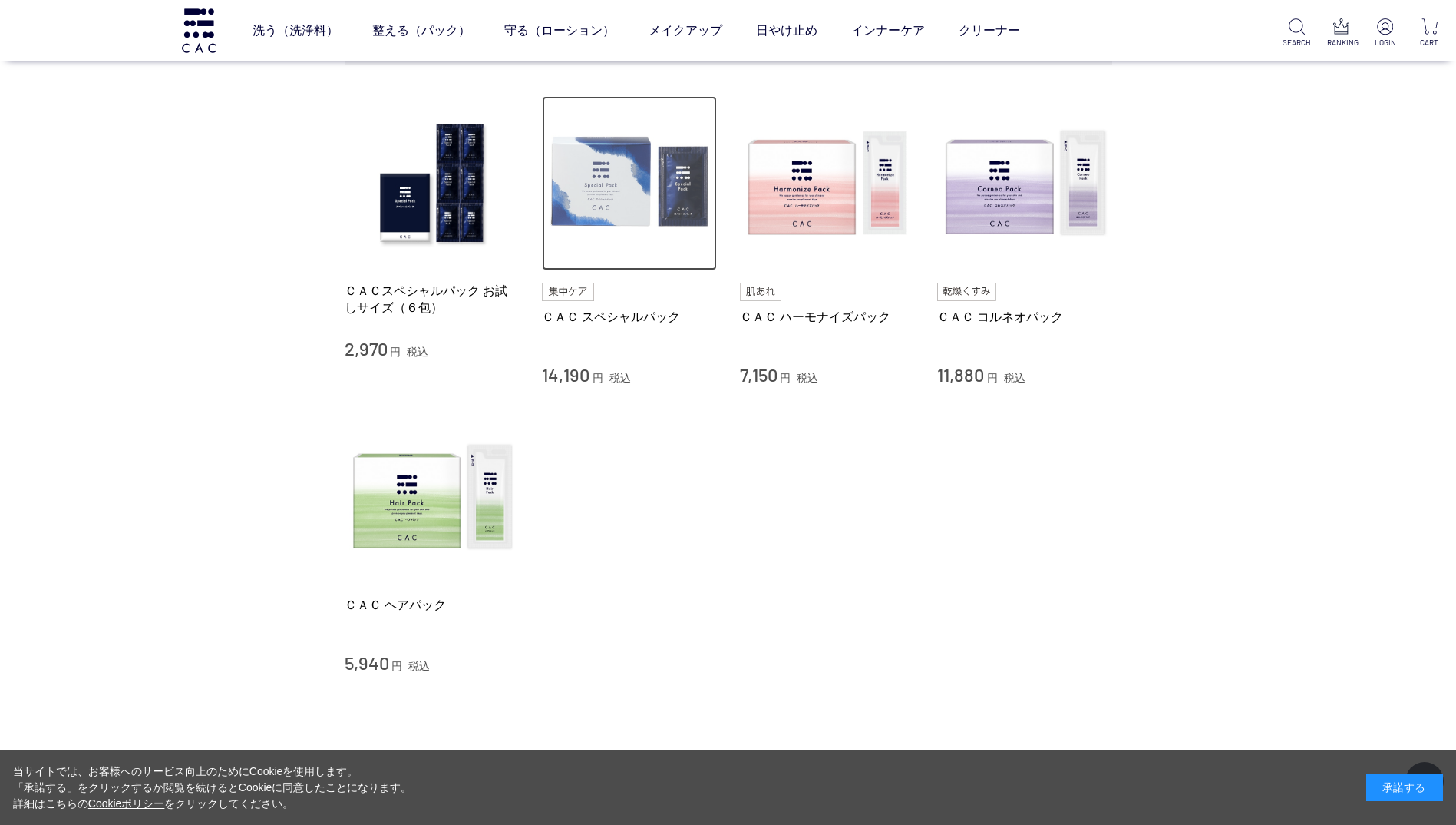
click at [643, 225] on img at bounding box center [630, 183] width 175 height 175
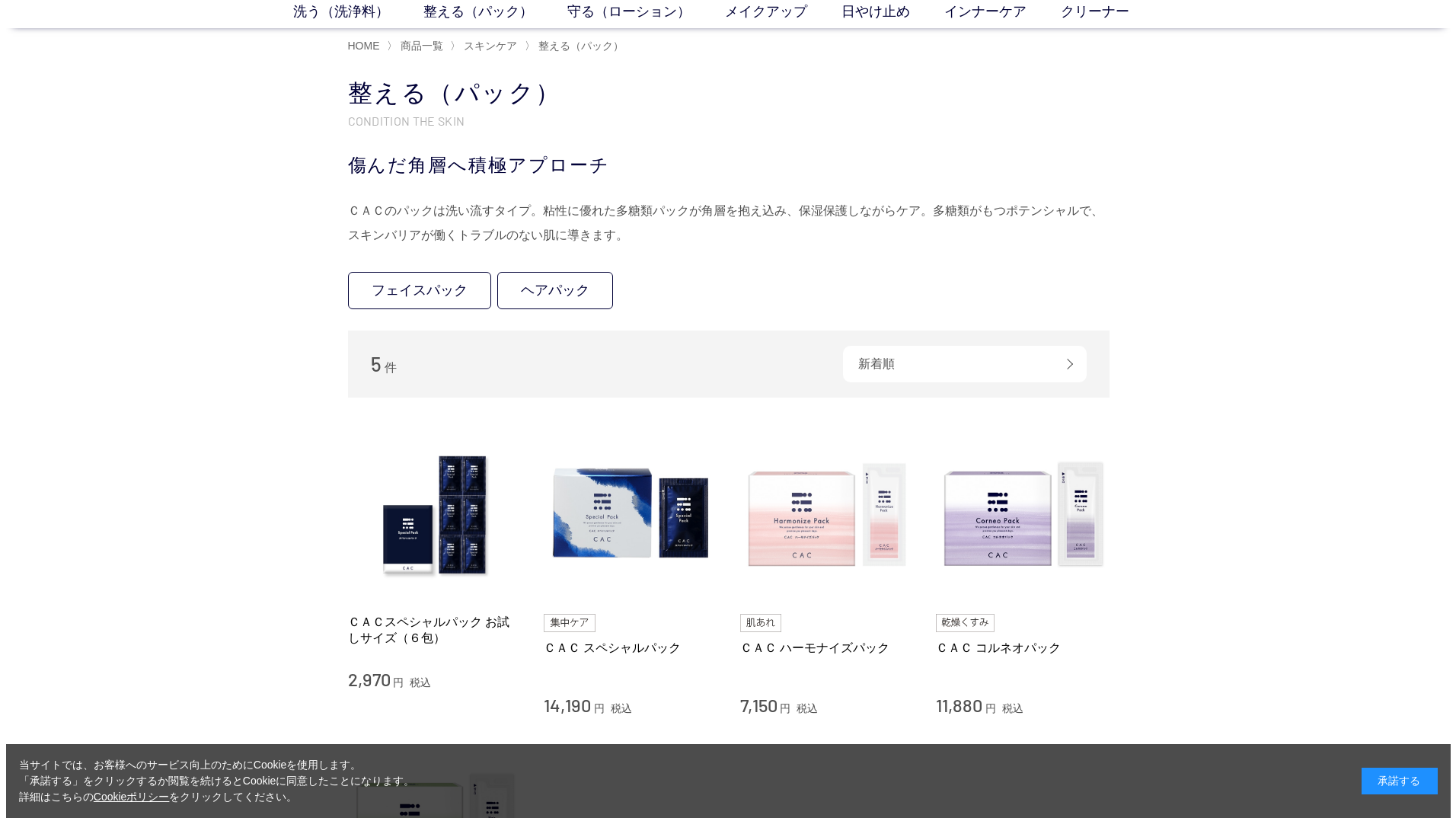
scroll to position [0, 0]
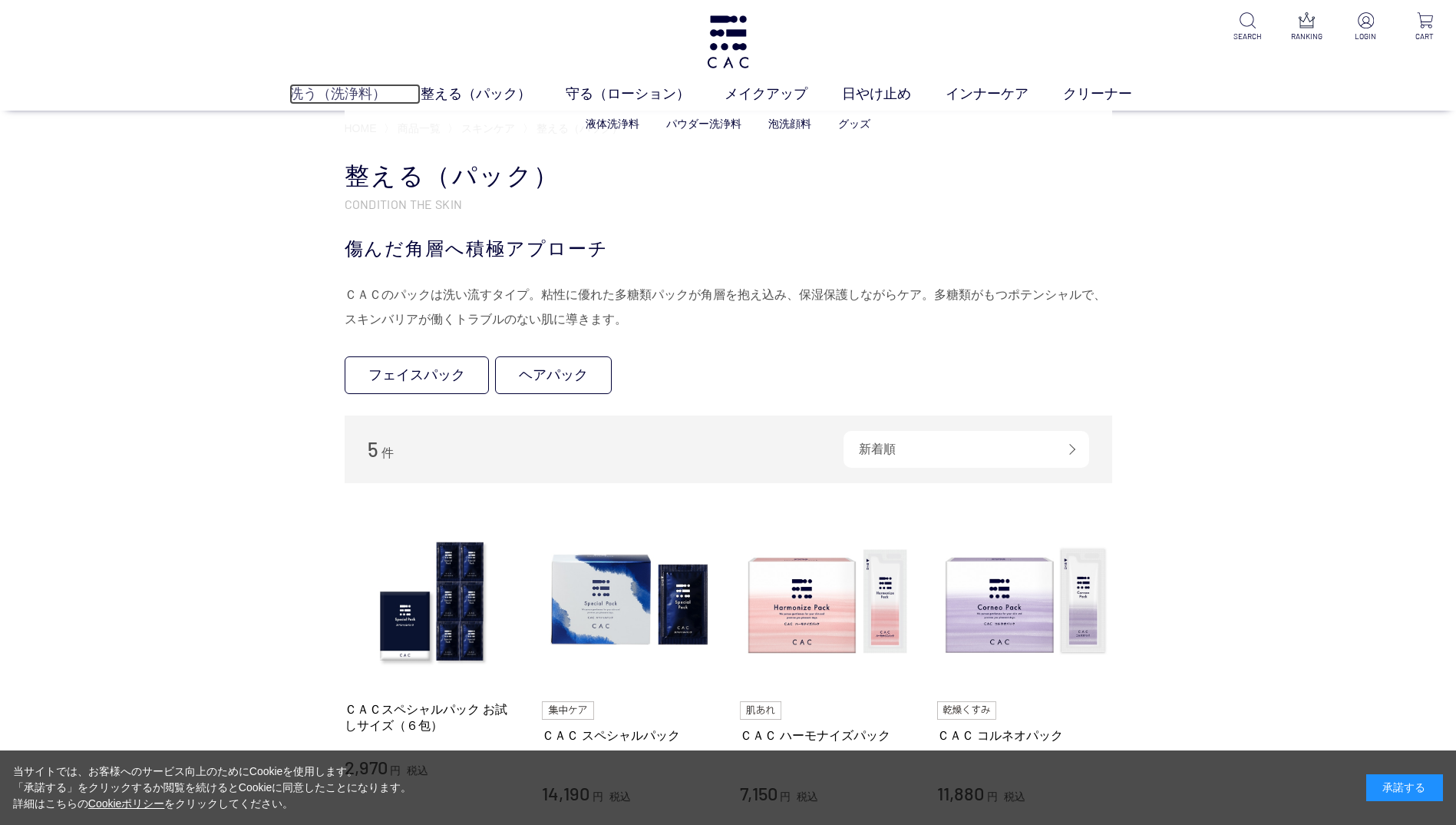
click at [350, 88] on link "洗う（洗浄料）" at bounding box center [354, 94] width 132 height 21
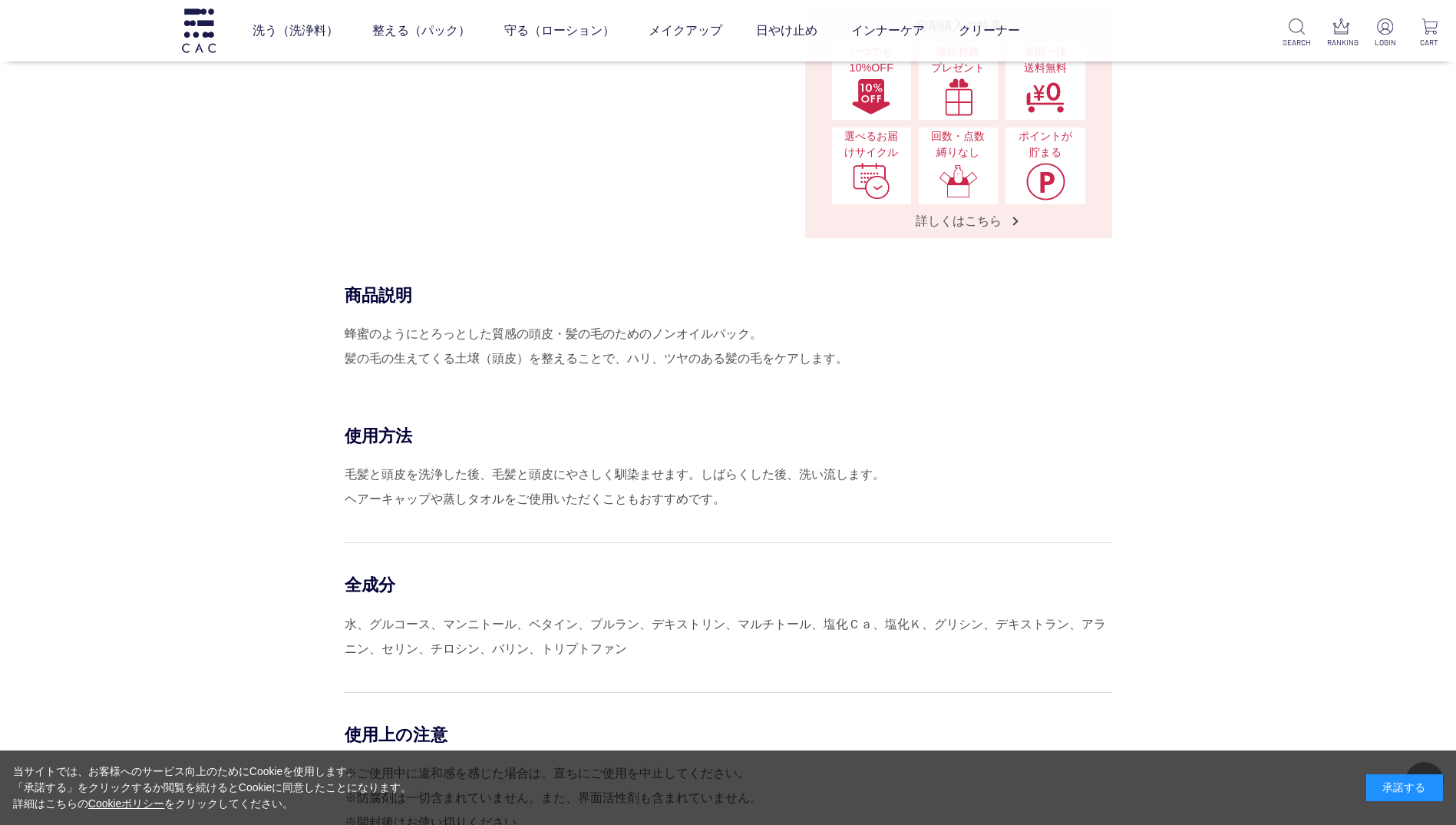
scroll to position [538, 0]
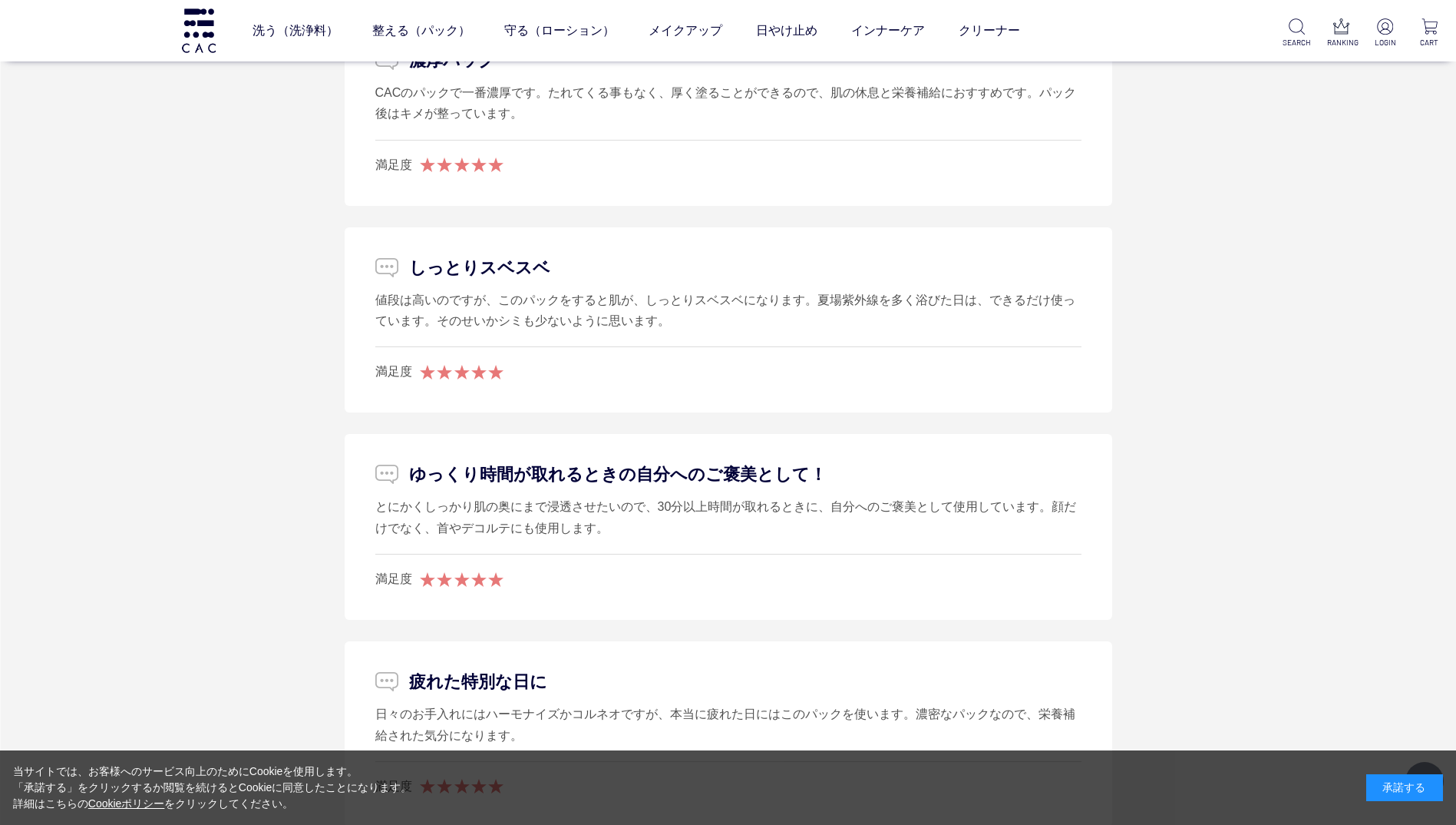
scroll to position [8447, 0]
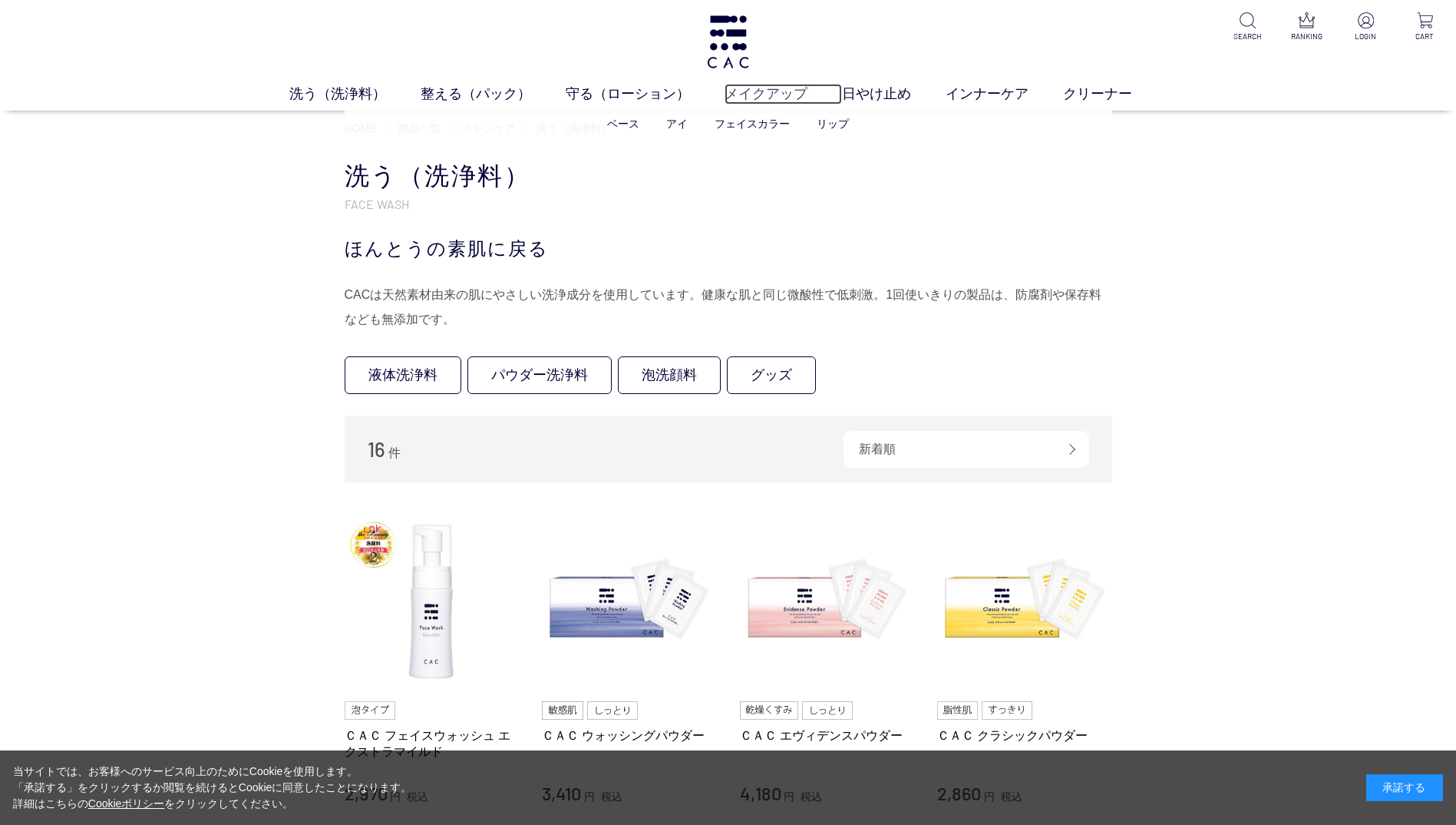
click at [733, 103] on link "メイクアップ" at bounding box center [783, 94] width 118 height 21
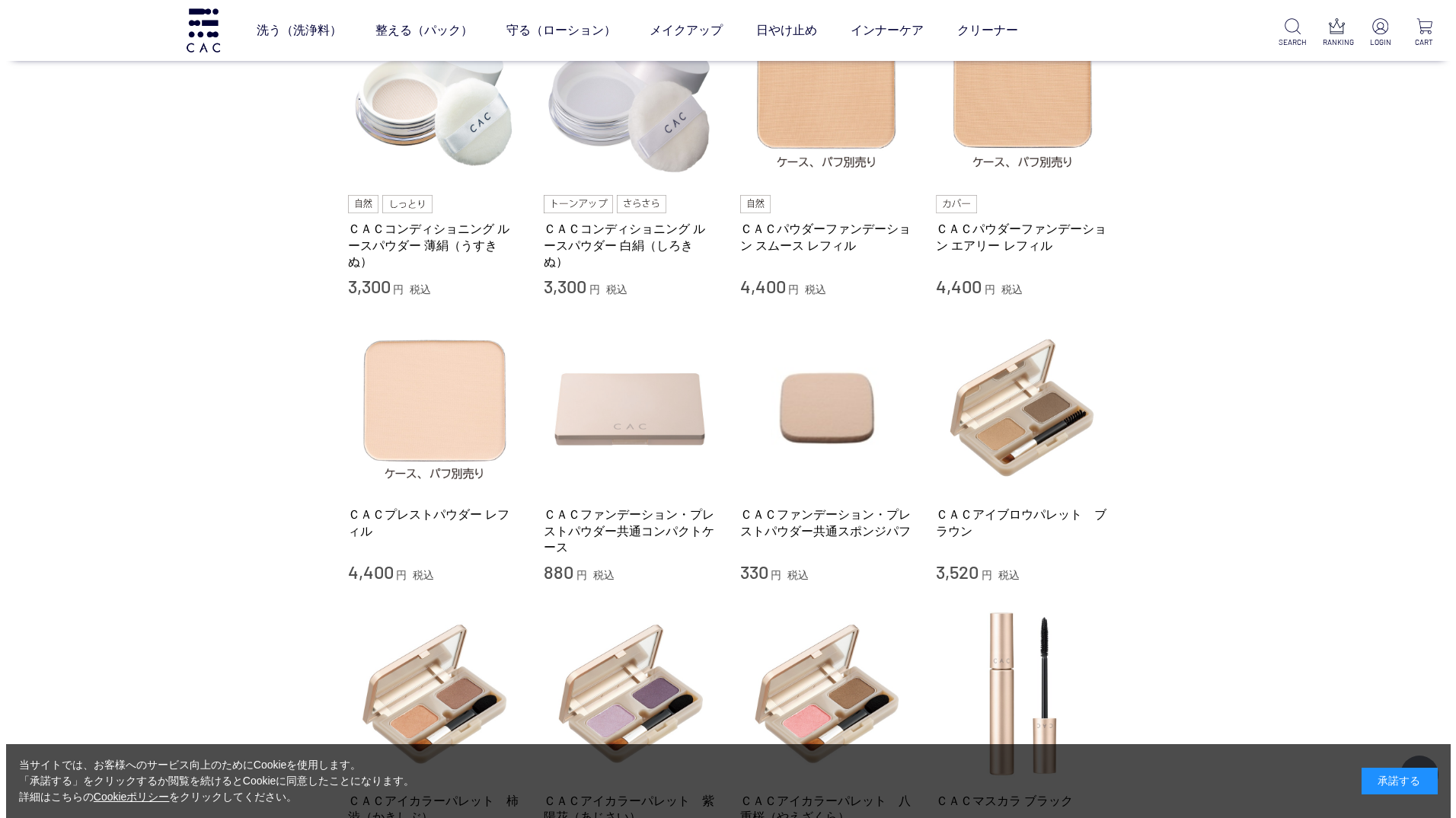
scroll to position [381, 0]
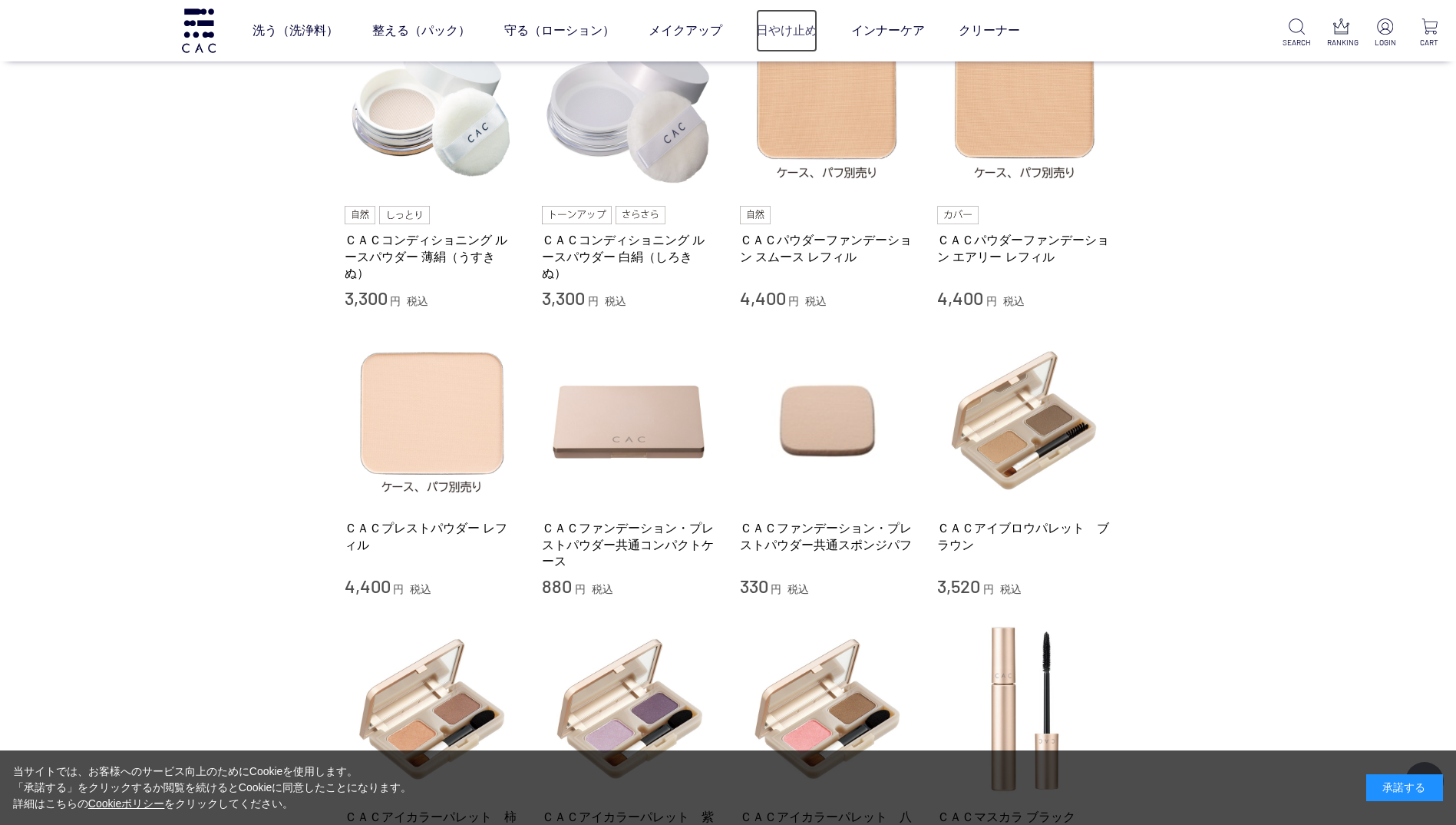
click at [810, 32] on link "日やけ止め" at bounding box center [786, 30] width 62 height 43
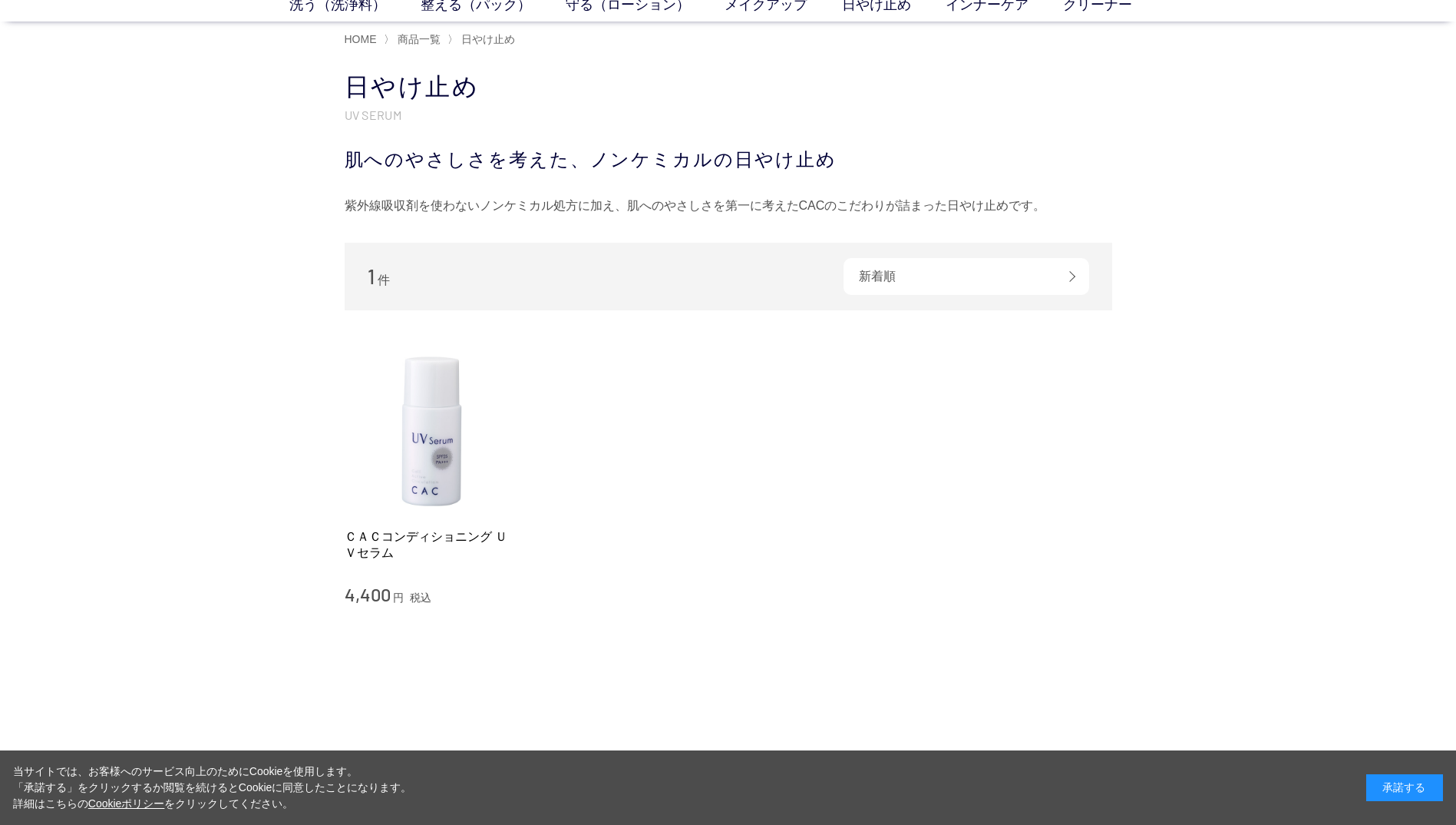
scroll to position [230, 0]
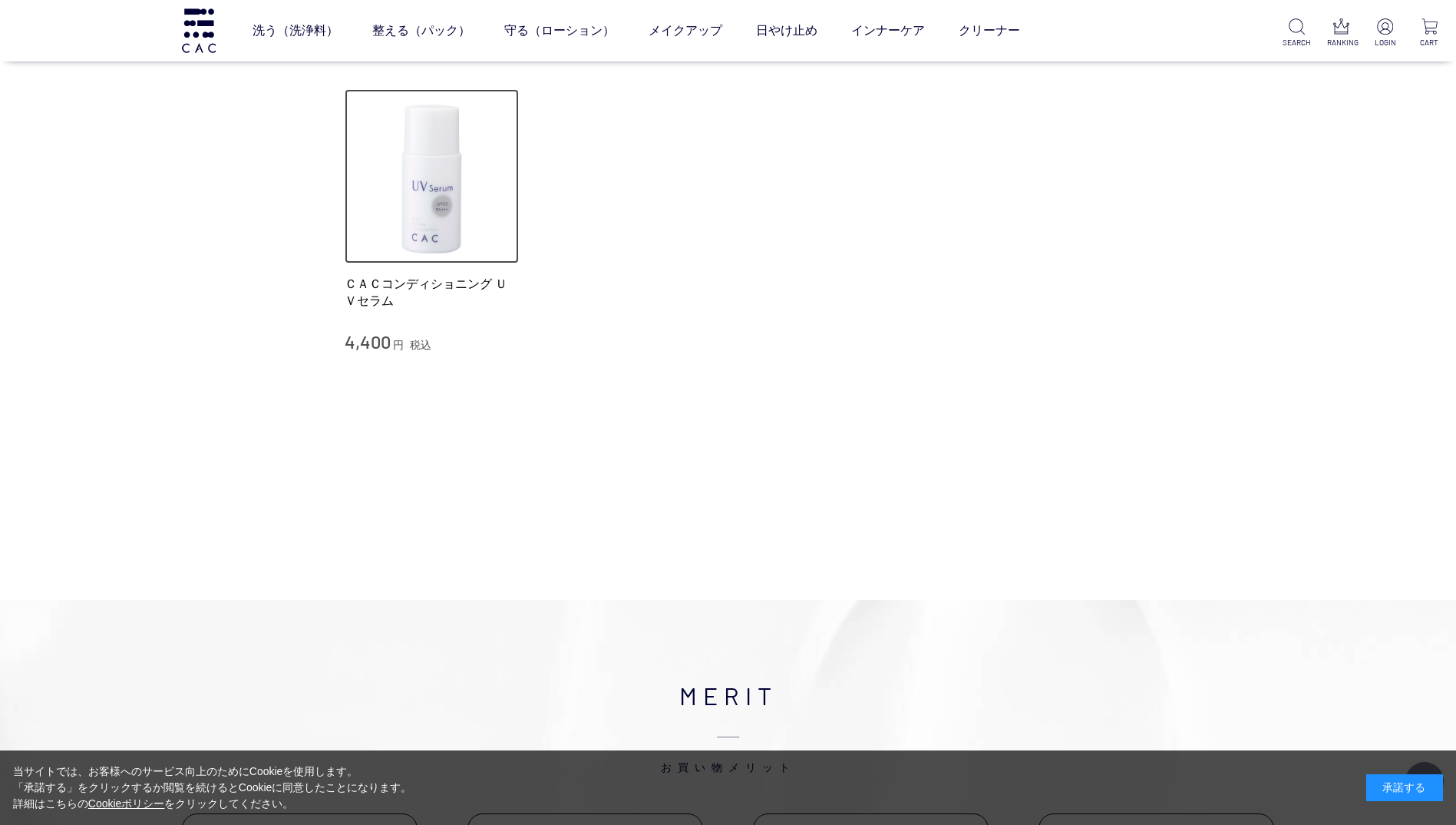
click at [457, 206] on img at bounding box center [432, 177] width 175 height 175
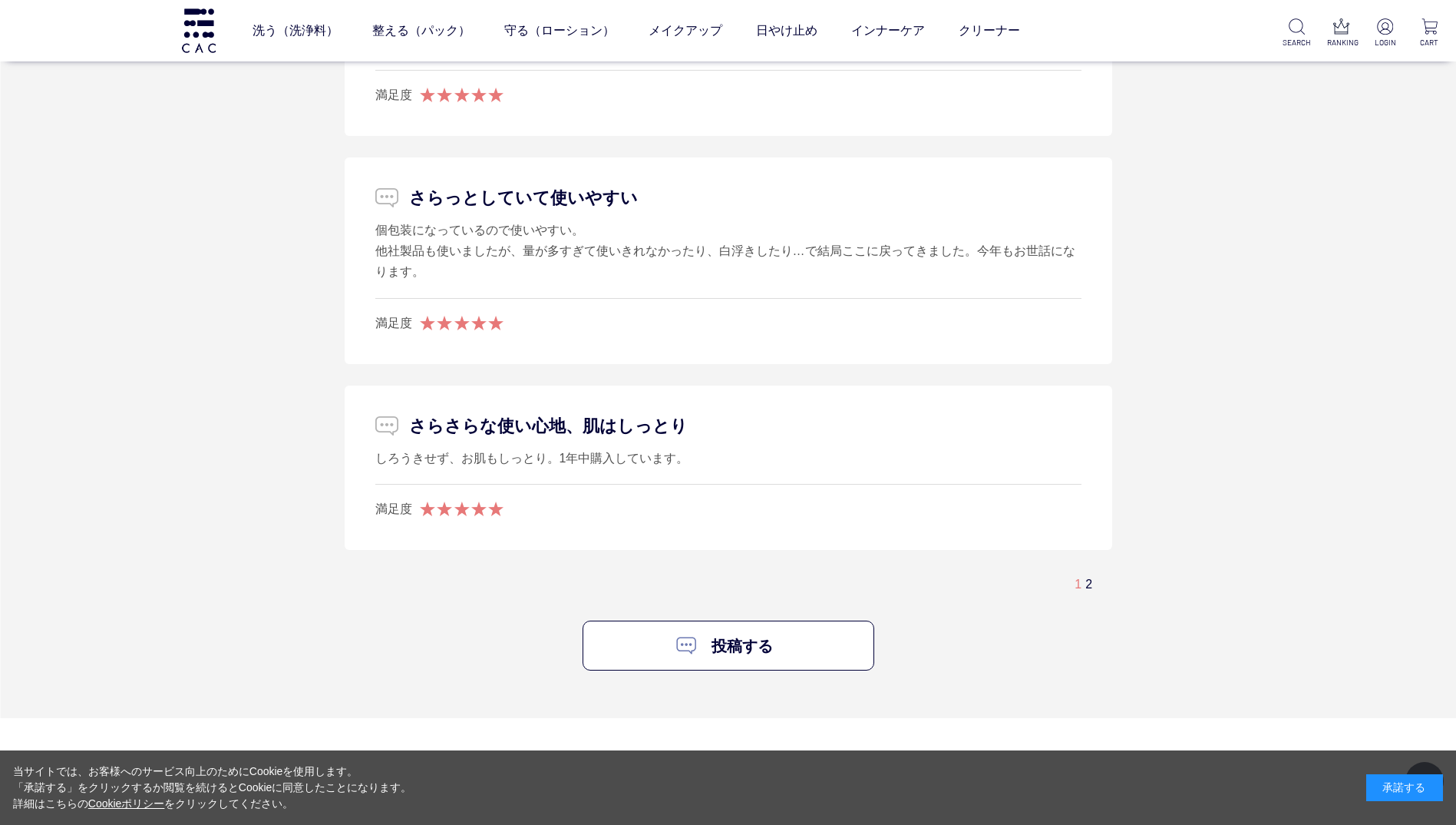
scroll to position [3840, 0]
